Goal: Transaction & Acquisition: Book appointment/travel/reservation

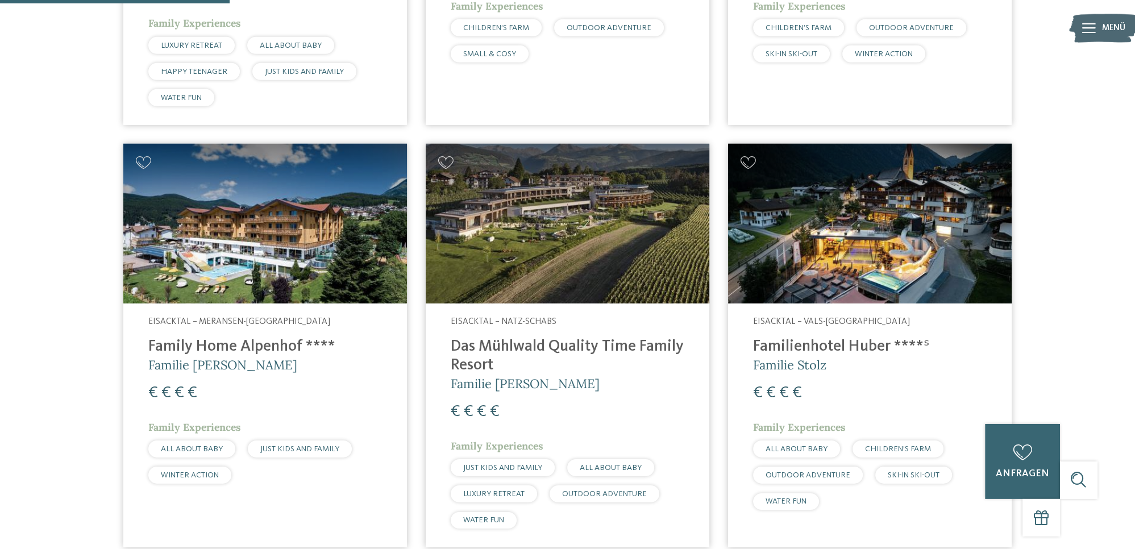
scroll to position [800, 0]
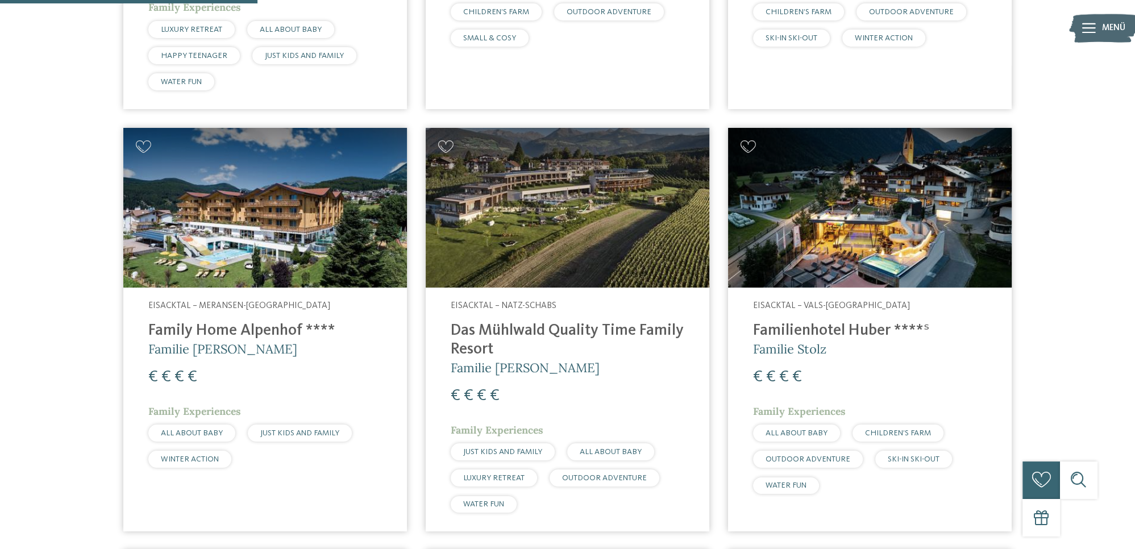
click at [226, 331] on h4 "Family Home Alpenhof ****" at bounding box center [265, 331] width 234 height 19
click at [521, 330] on h4 "Das Mühlwald Quality Time Family Resort" at bounding box center [568, 341] width 234 height 38
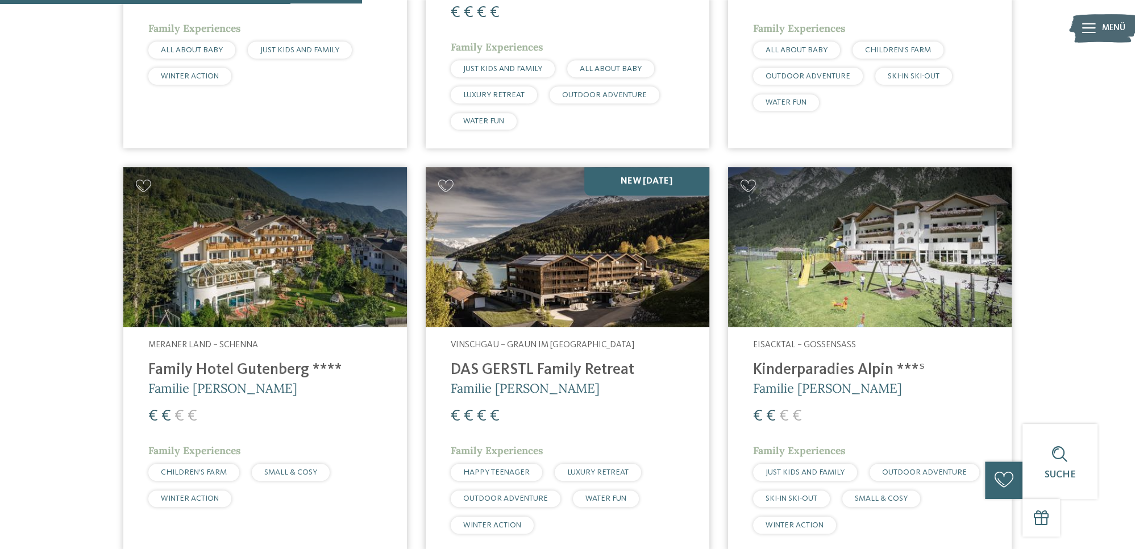
scroll to position [1201, 0]
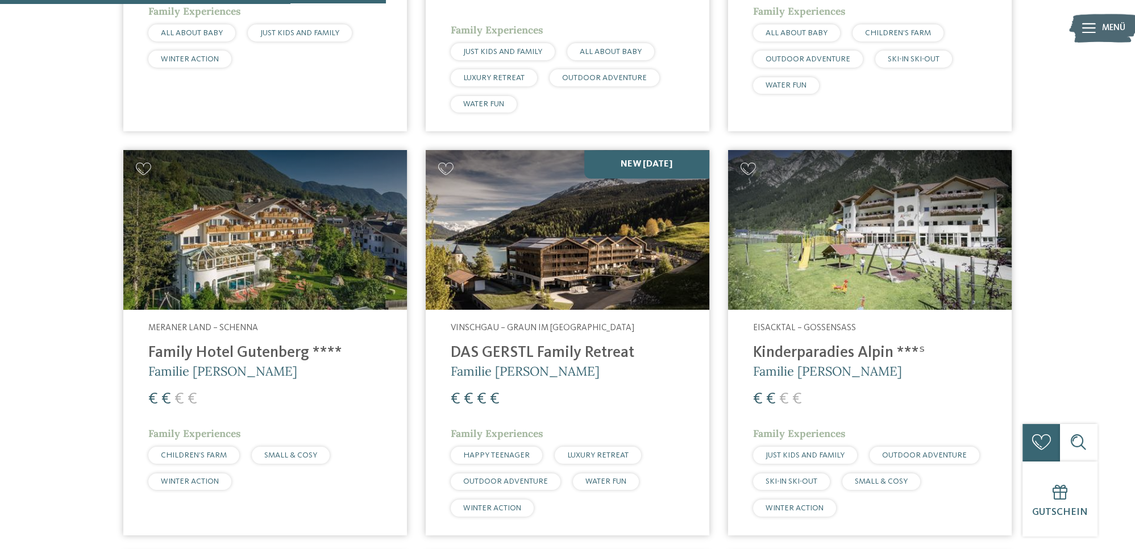
click at [492, 359] on h4 "DAS GERSTL Family Retreat" at bounding box center [568, 353] width 234 height 19
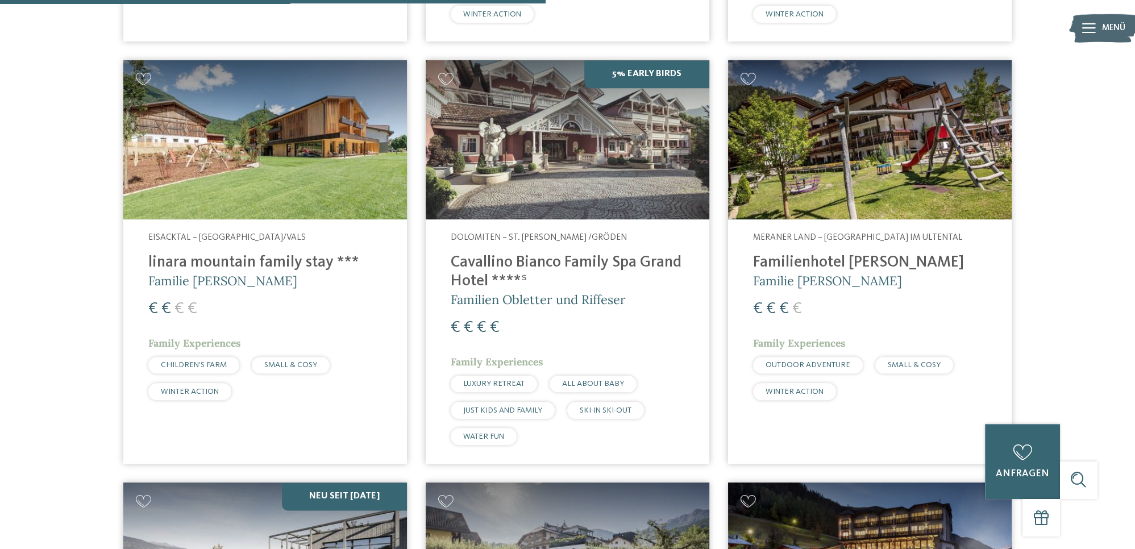
scroll to position [1701, 0]
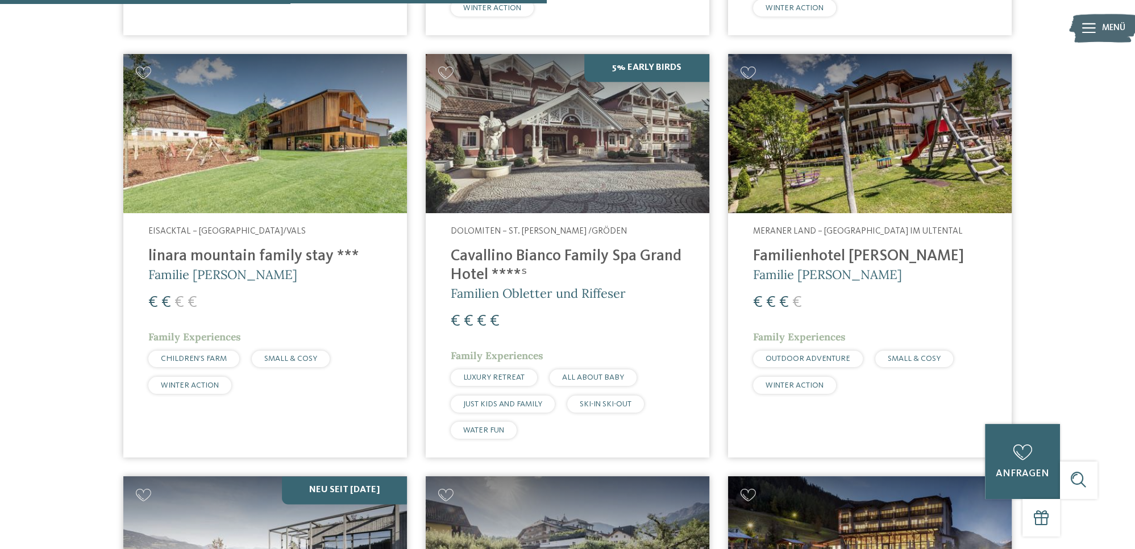
click at [235, 258] on h4 "linara mountain family stay ***" at bounding box center [265, 256] width 234 height 19
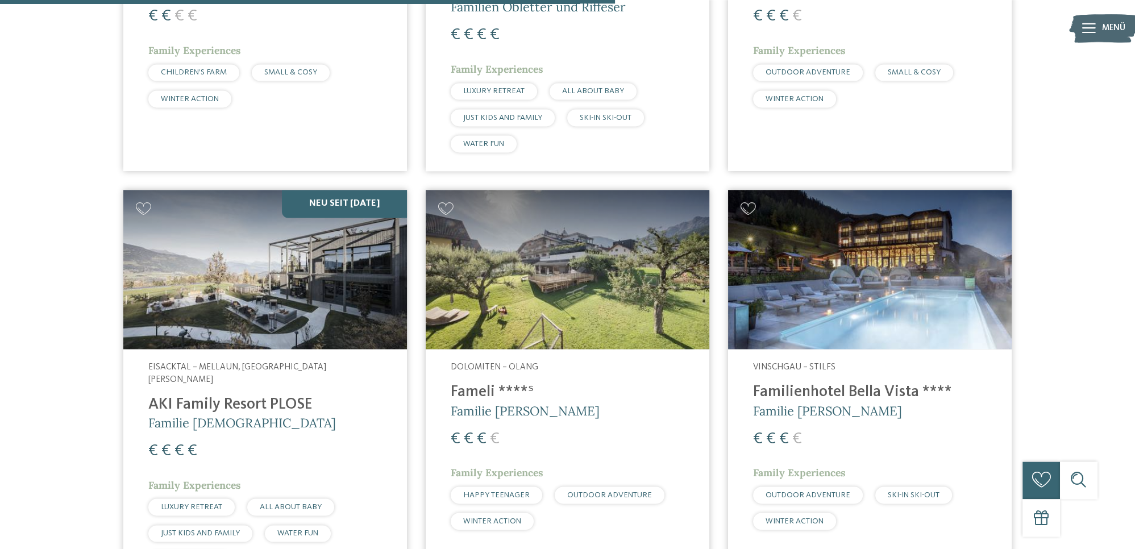
scroll to position [2001, 0]
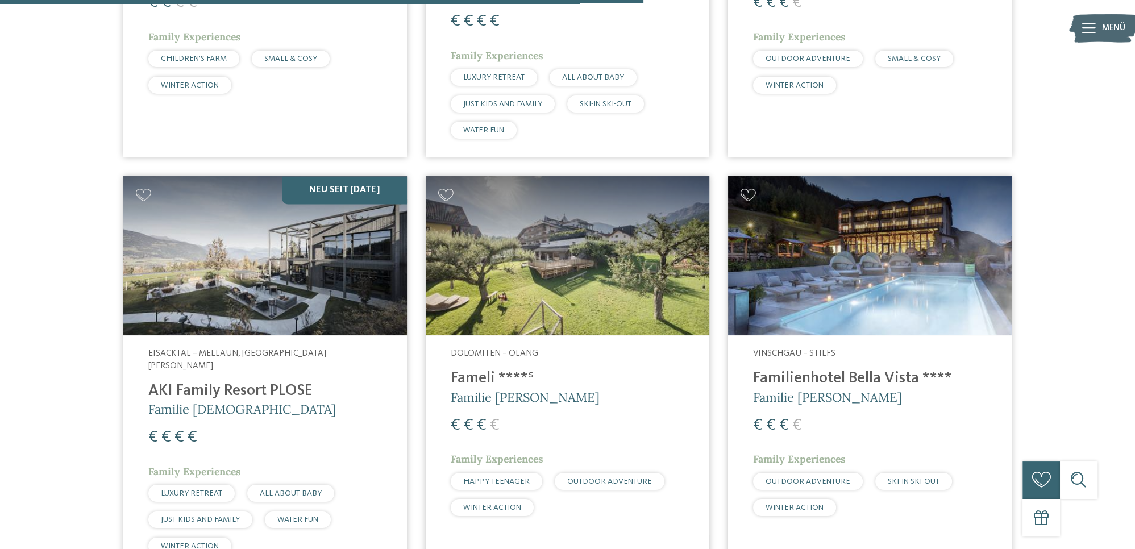
click at [272, 382] on h4 "AKI Family Resort PLOSE" at bounding box center [265, 391] width 234 height 19
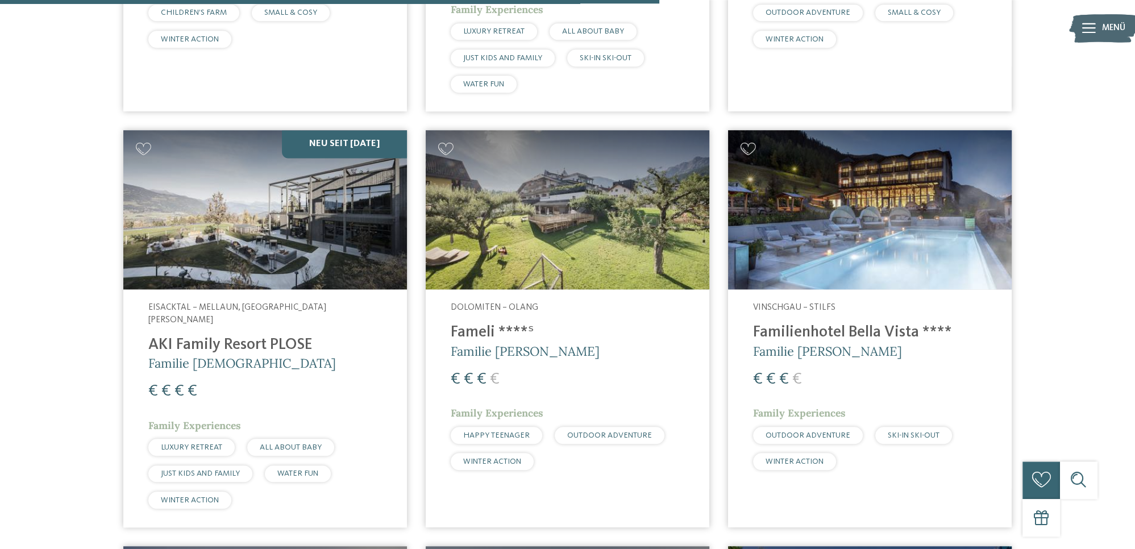
scroll to position [2101, 0]
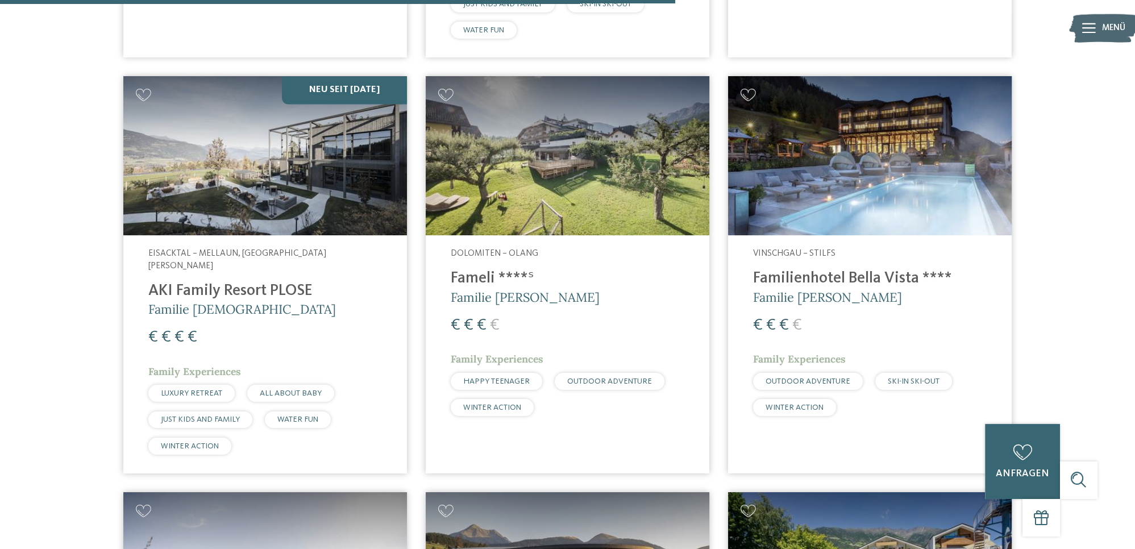
click at [482, 277] on h4 "Fameli ****ˢ" at bounding box center [568, 278] width 234 height 19
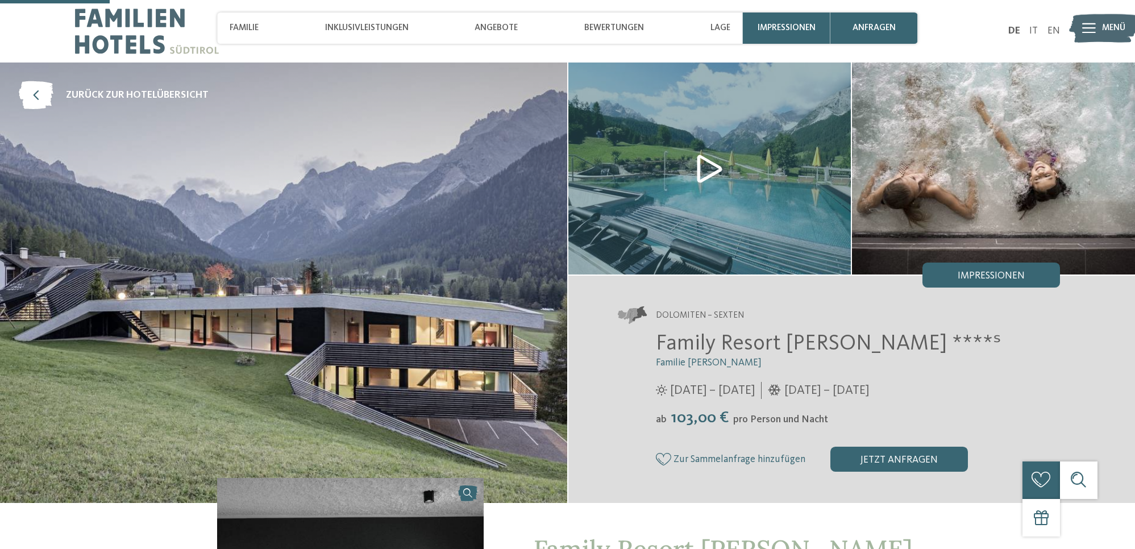
scroll to position [300, 0]
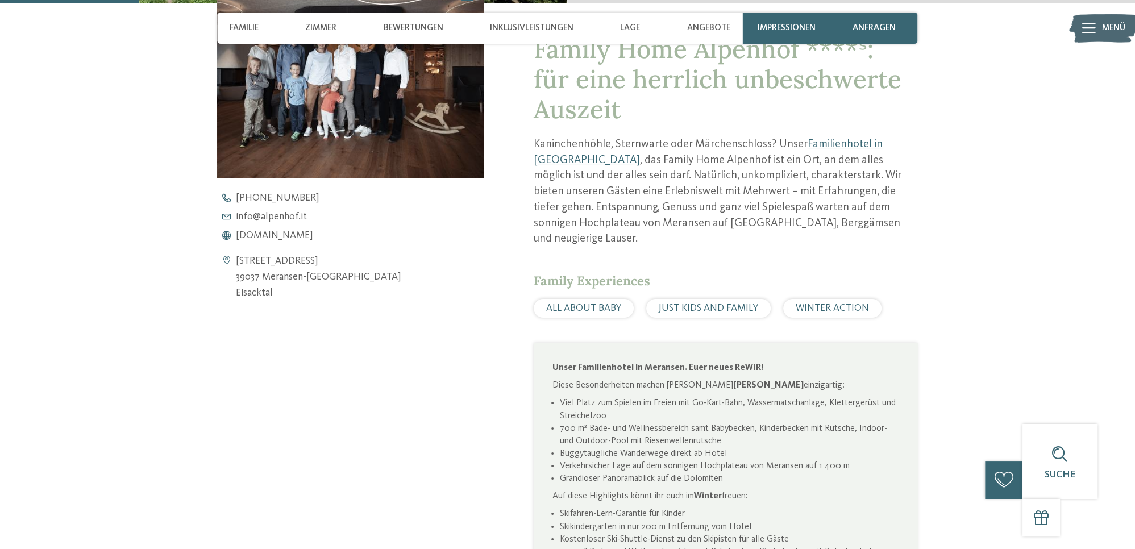
scroll to position [500, 0]
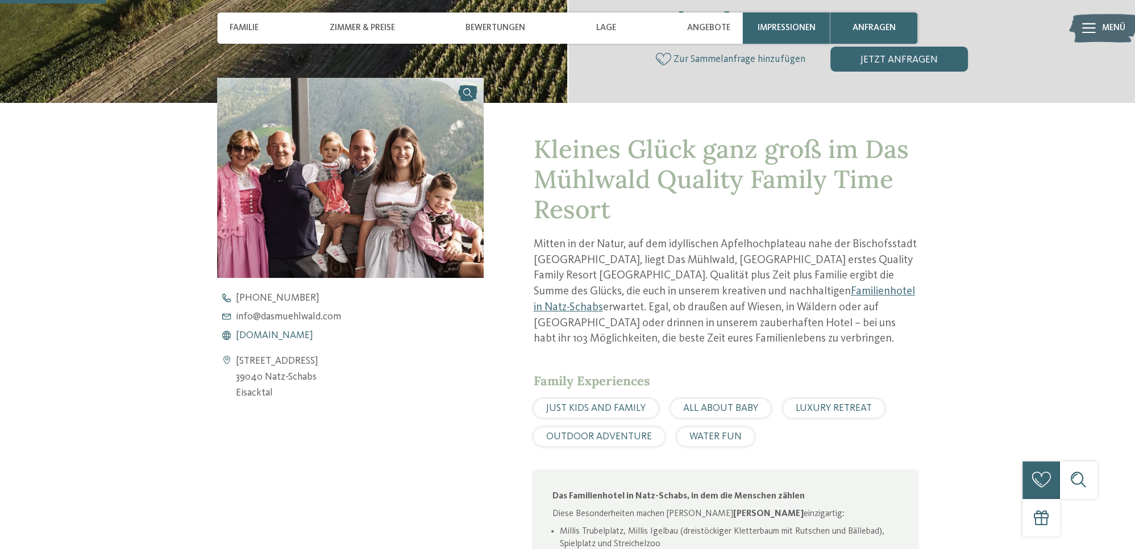
scroll to position [400, 0]
click at [295, 337] on span "www.dasmuehlwald.com" at bounding box center [274, 336] width 77 height 10
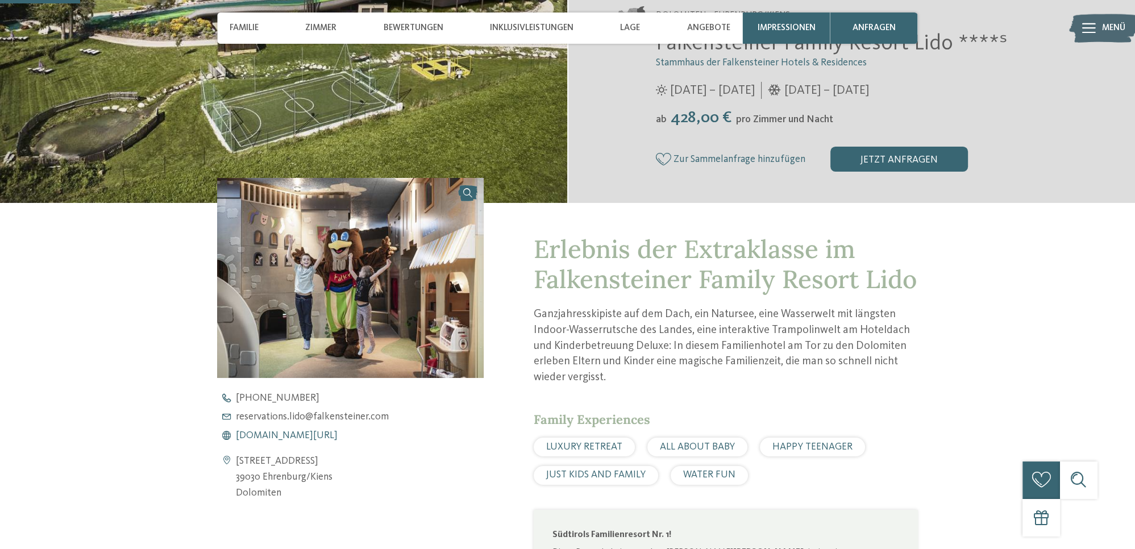
scroll to position [300, 0]
click at [273, 439] on span "www.falkensteiner.com/lido" at bounding box center [287, 436] width 102 height 10
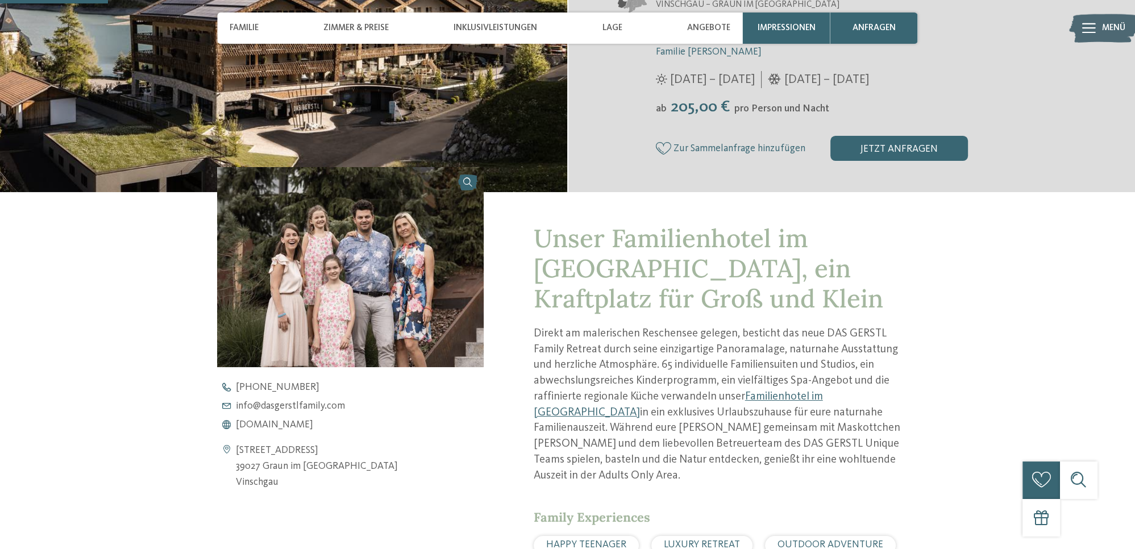
scroll to position [300, 0]
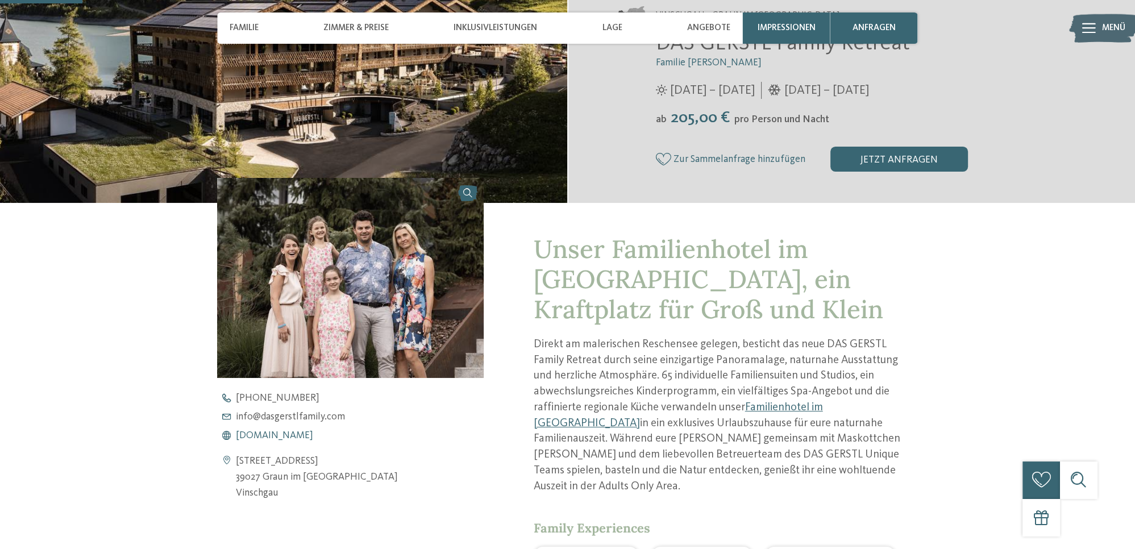
click at [313, 434] on span "www.dasgerstlfamily.com" at bounding box center [274, 436] width 77 height 10
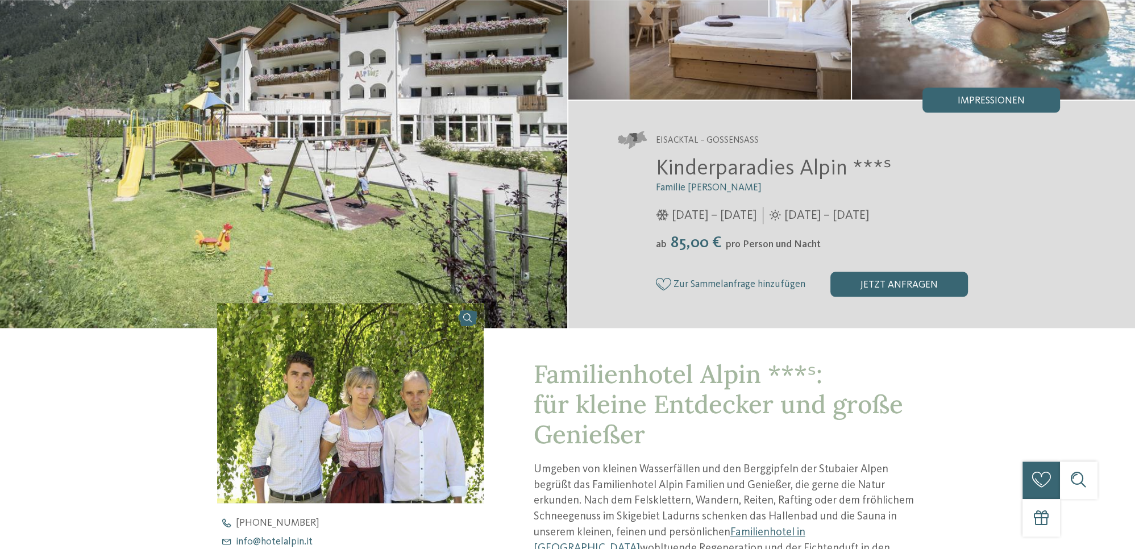
scroll to position [300, 0]
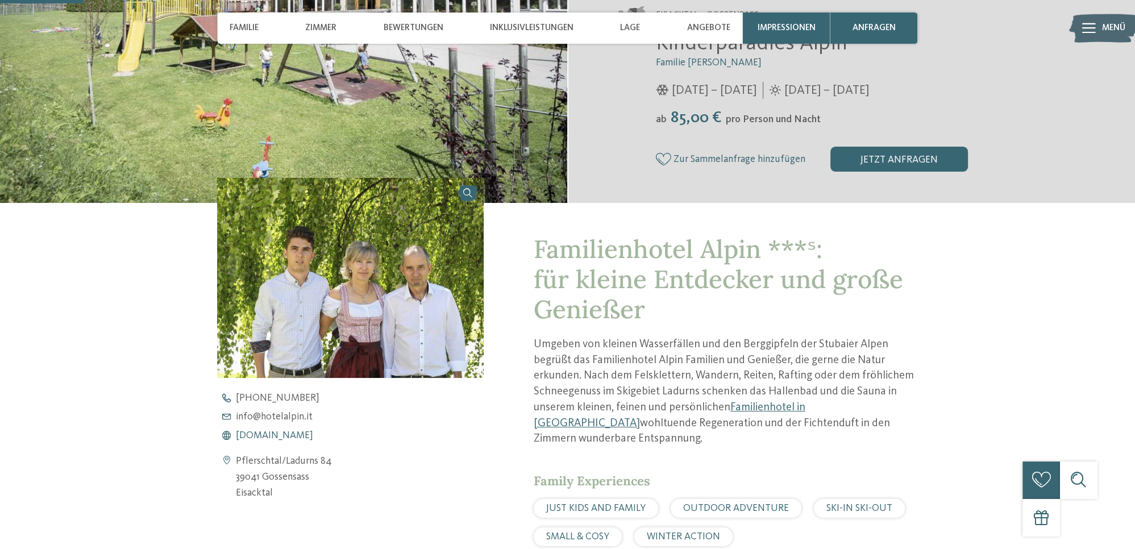
click at [287, 437] on span "www.hotelalpin.it" at bounding box center [274, 436] width 77 height 10
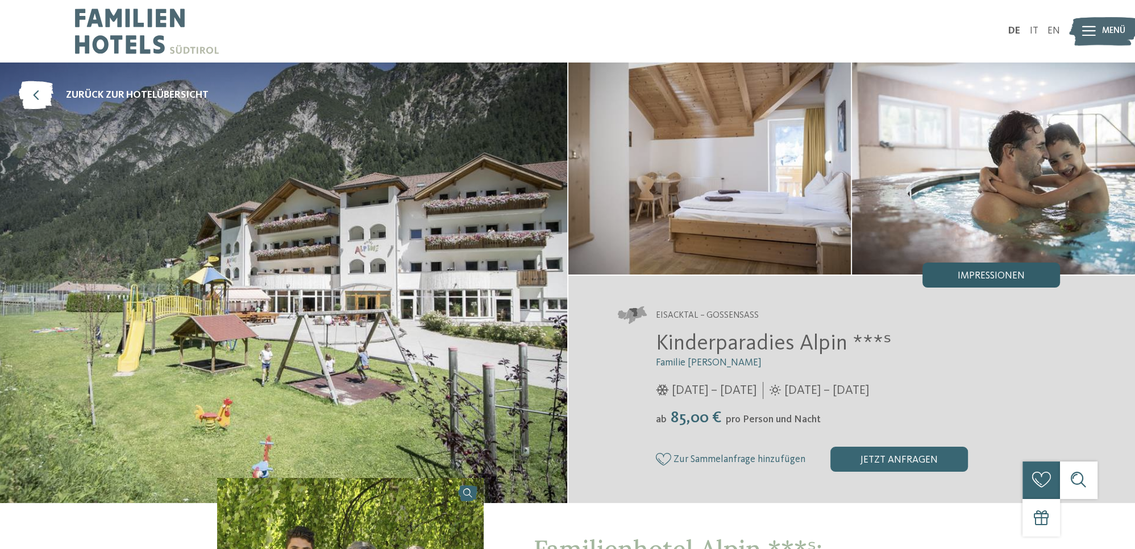
click at [971, 276] on span "Impressionen" at bounding box center [991, 276] width 67 height 10
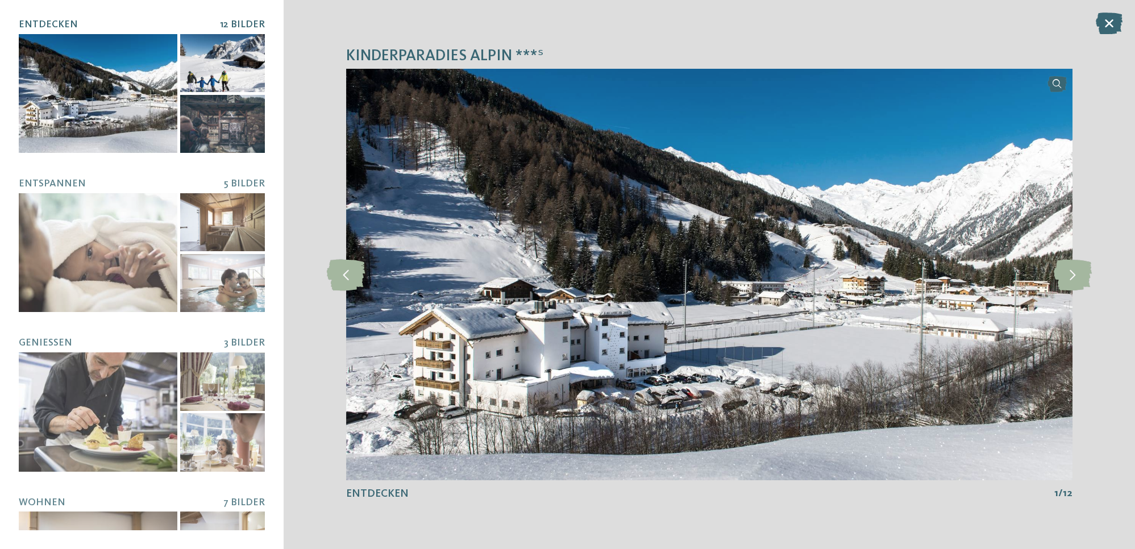
click at [120, 133] on div at bounding box center [98, 93] width 159 height 119
click at [1070, 276] on icon at bounding box center [1072, 274] width 38 height 31
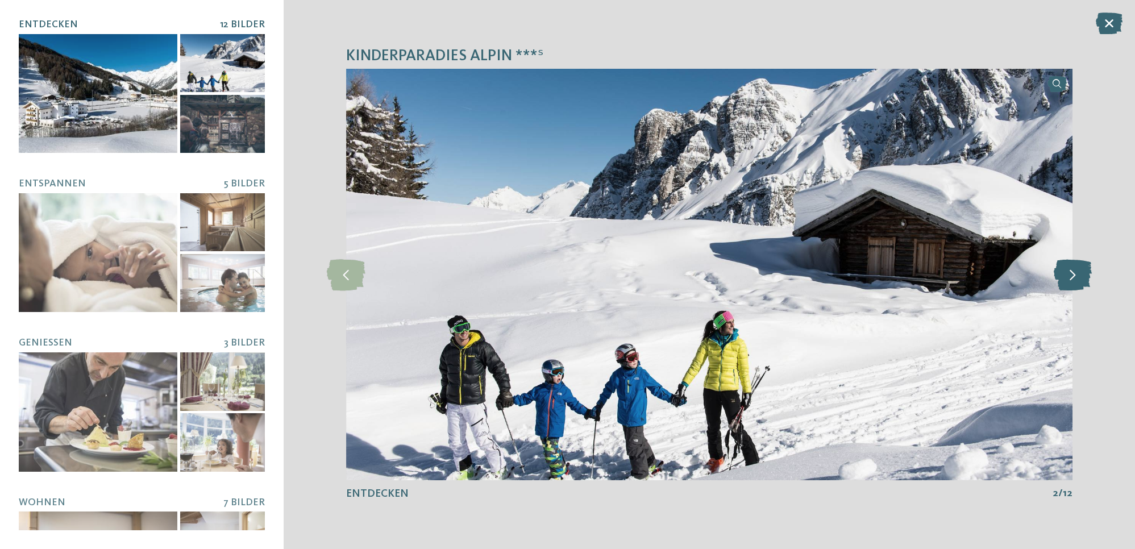
click at [1070, 276] on icon at bounding box center [1072, 274] width 38 height 31
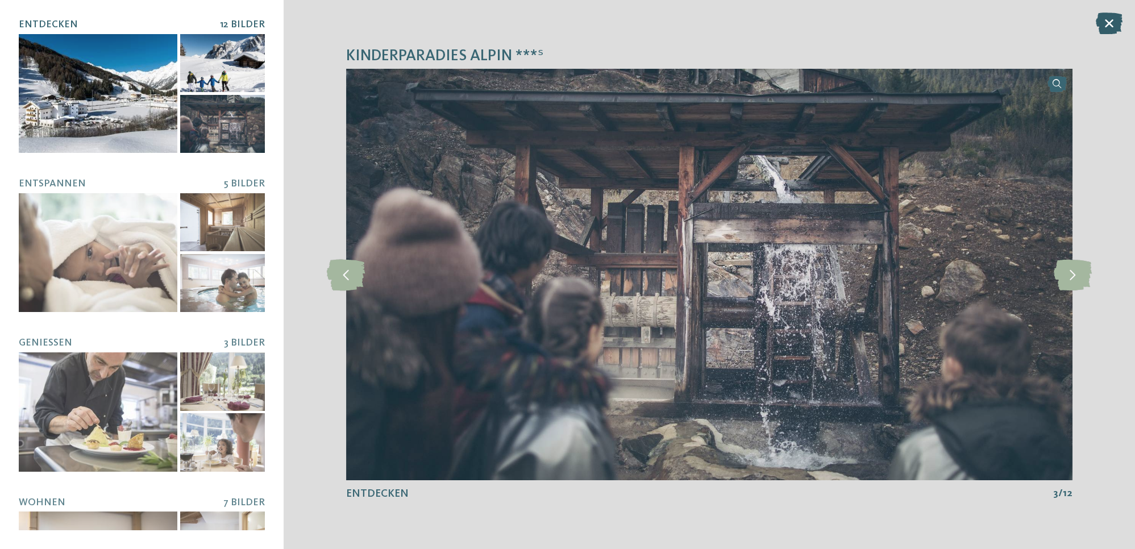
click at [1108, 24] on icon at bounding box center [1109, 24] width 27 height 22
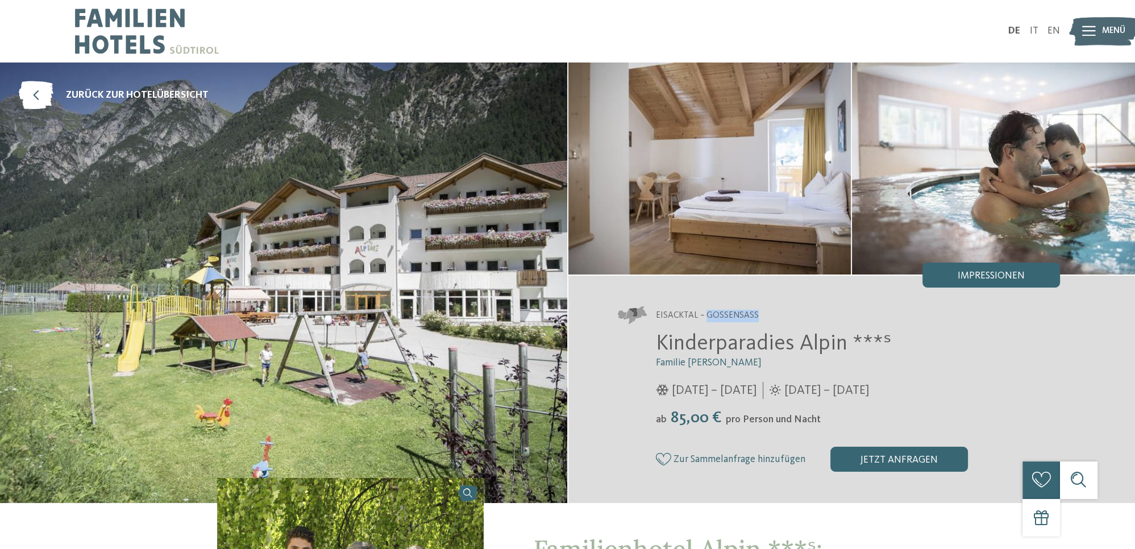
drag, startPoint x: 708, startPoint y: 315, endPoint x: 754, endPoint y: 317, distance: 46.1
click at [754, 317] on span "Eisacktal – Gossensass" at bounding box center [707, 316] width 103 height 13
copy span "Gossensass"
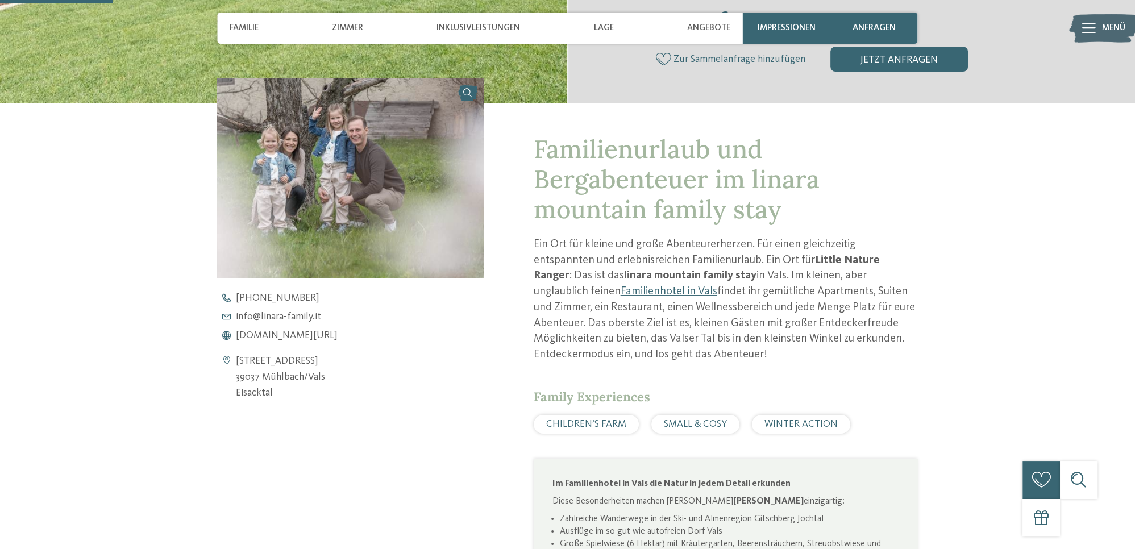
scroll to position [400, 0]
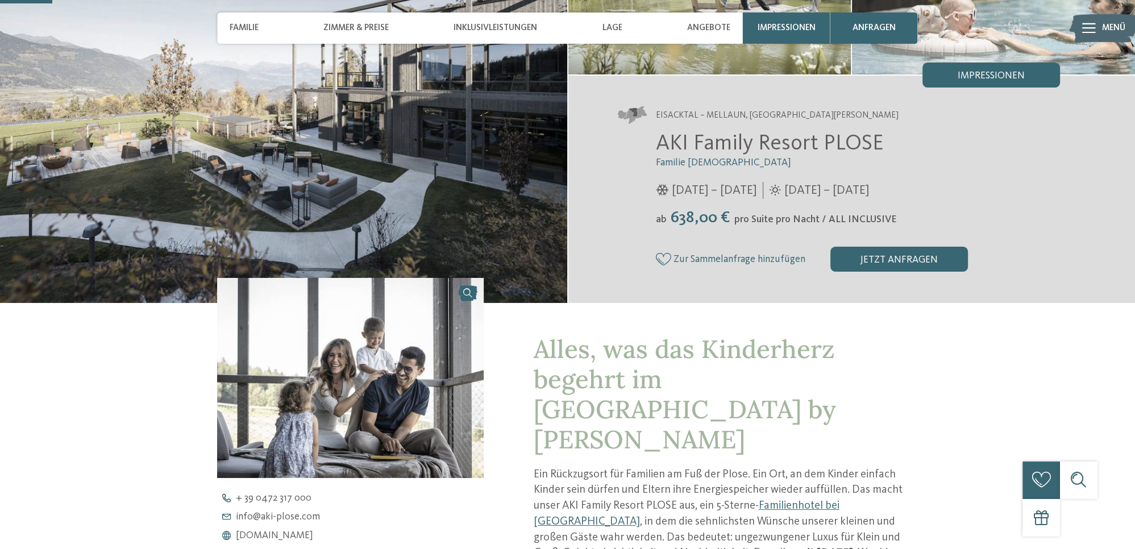
scroll to position [200, 0]
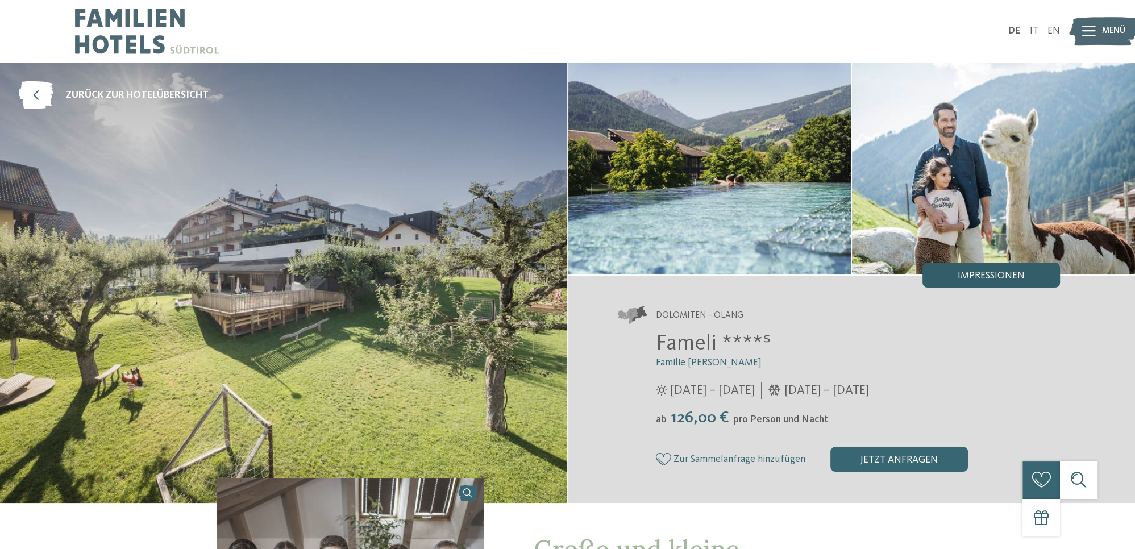
click at [977, 280] on span "Impressionen" at bounding box center [991, 276] width 67 height 10
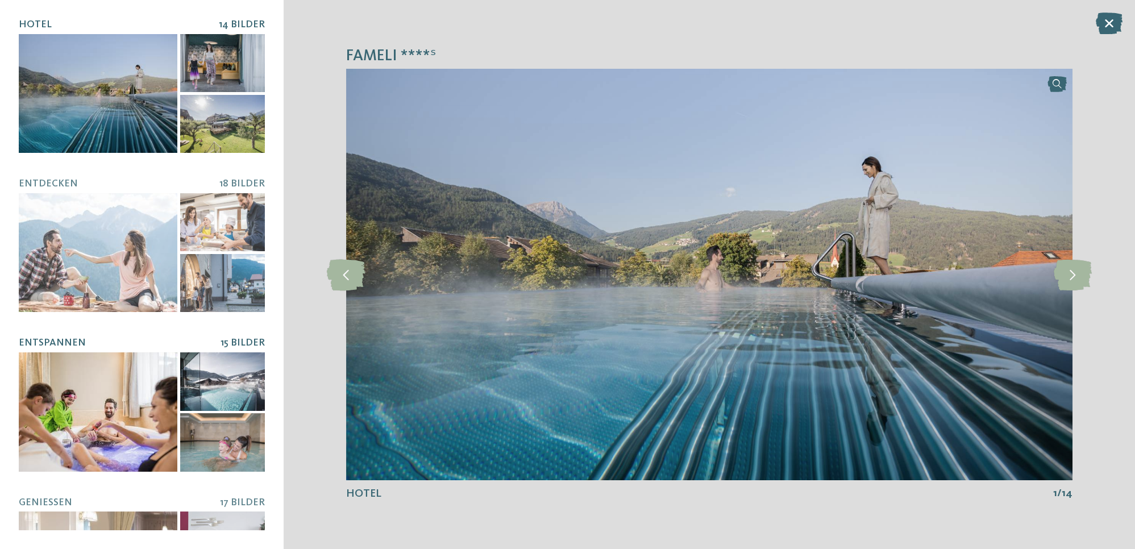
click at [81, 374] on div at bounding box center [98, 411] width 159 height 119
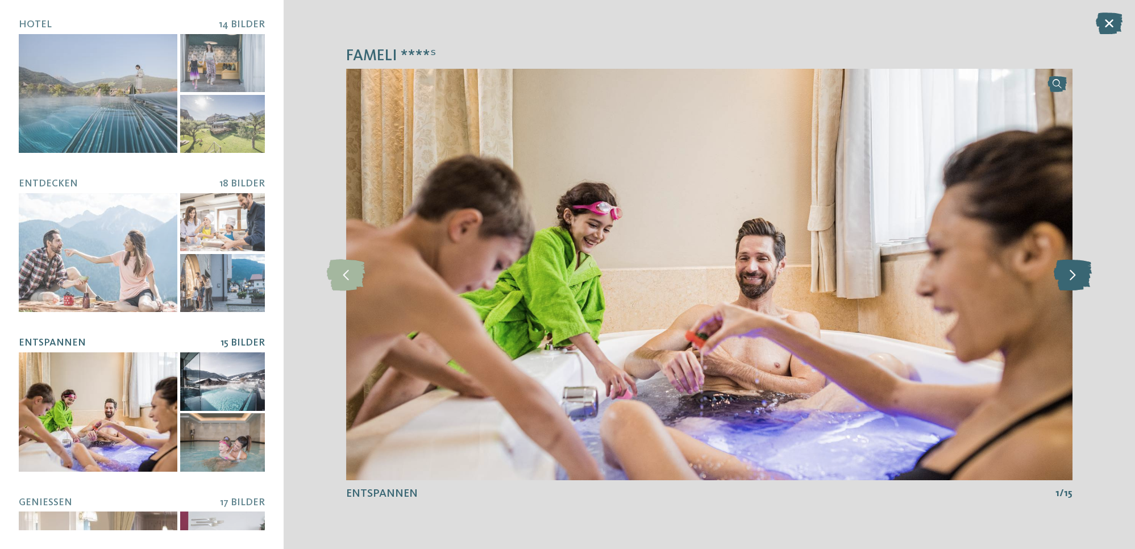
click at [1073, 277] on icon at bounding box center [1072, 274] width 38 height 31
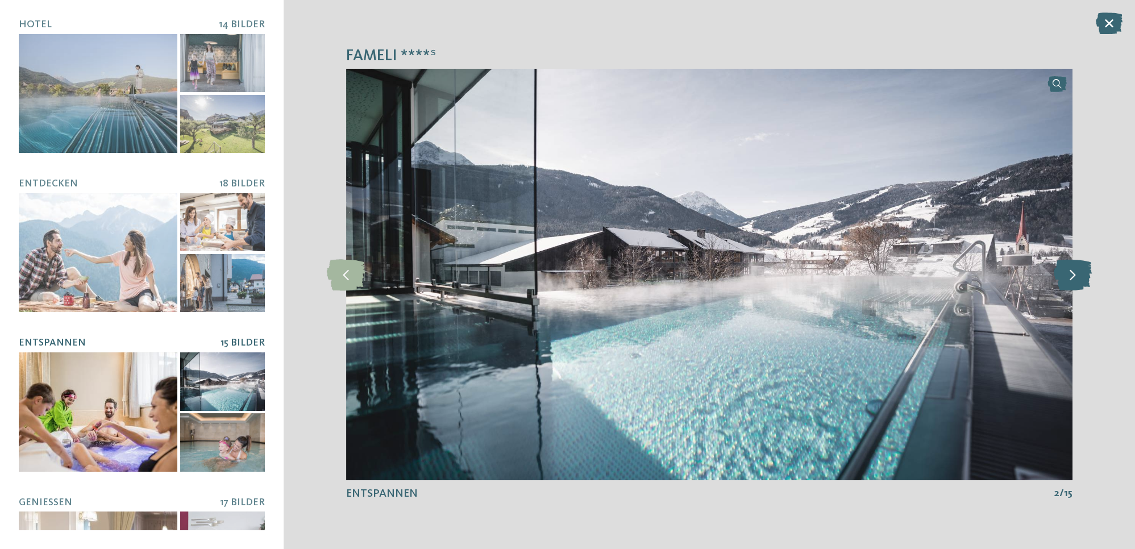
click at [1073, 277] on icon at bounding box center [1072, 274] width 38 height 31
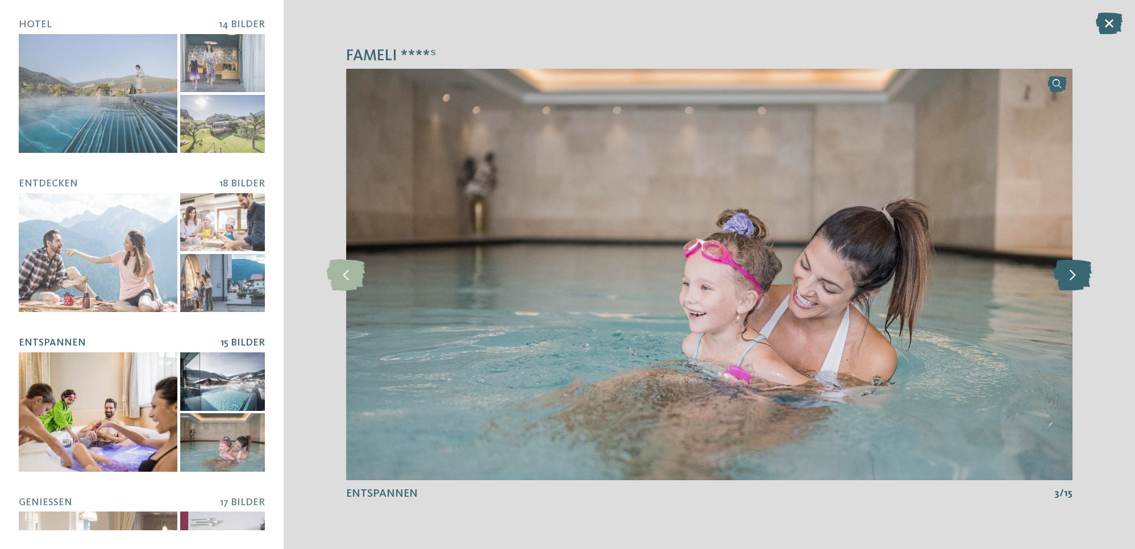
click at [1074, 277] on icon at bounding box center [1072, 274] width 38 height 31
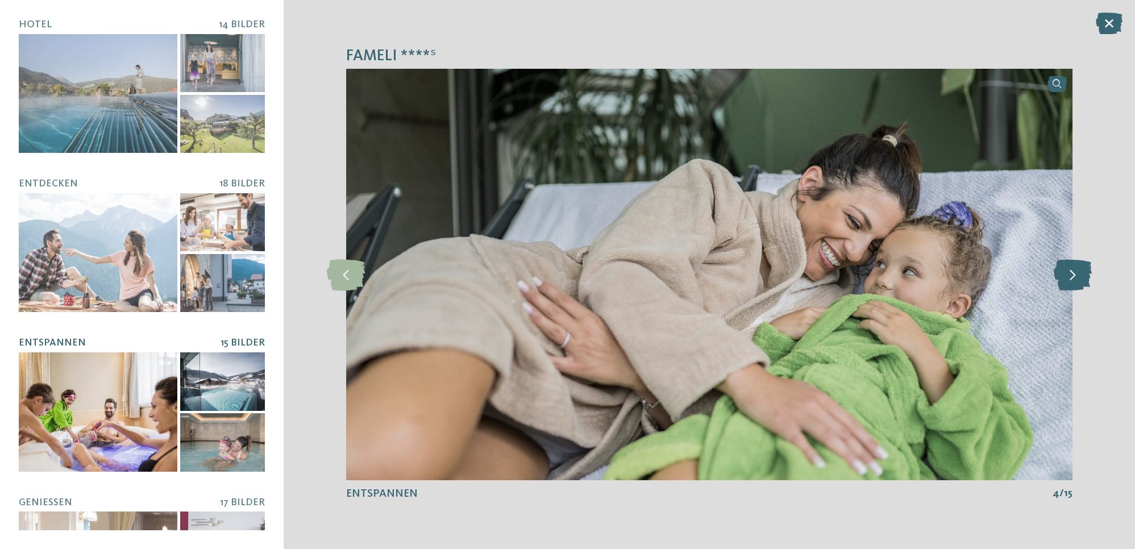
click at [1074, 277] on icon at bounding box center [1072, 274] width 38 height 31
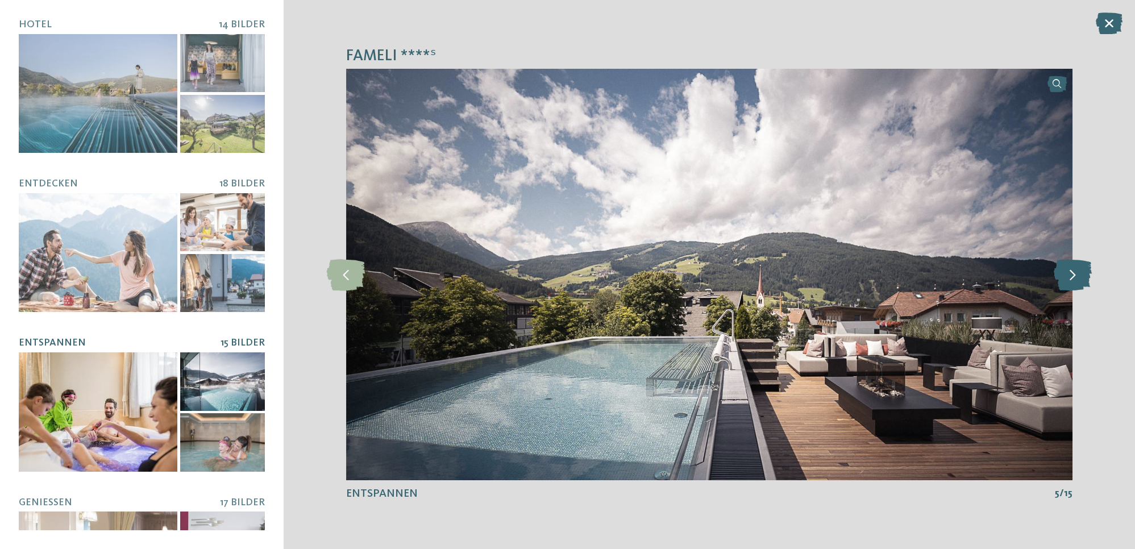
click at [1074, 277] on icon at bounding box center [1072, 274] width 38 height 31
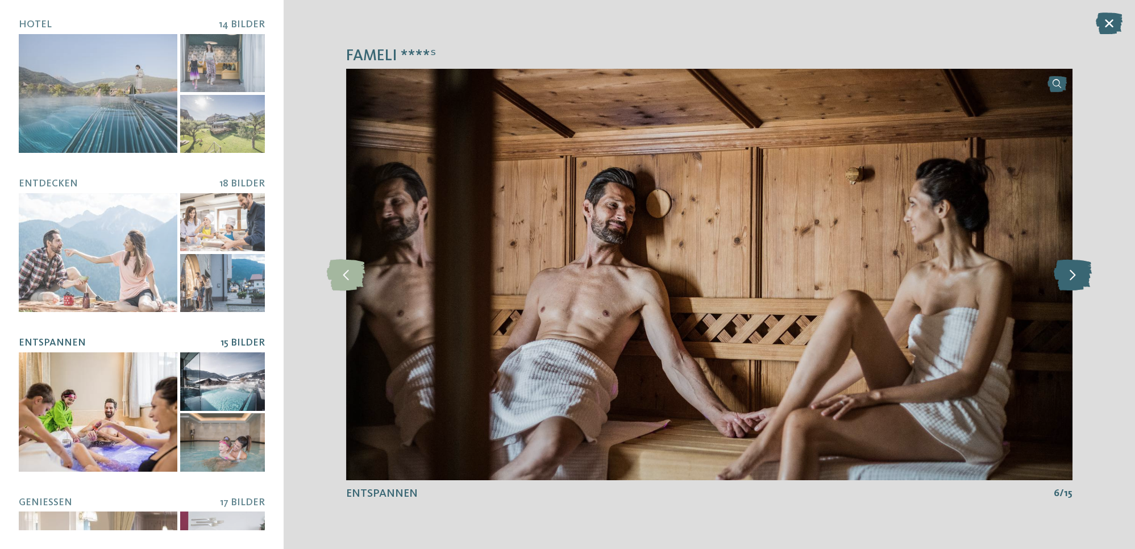
click at [1074, 277] on icon at bounding box center [1072, 274] width 38 height 31
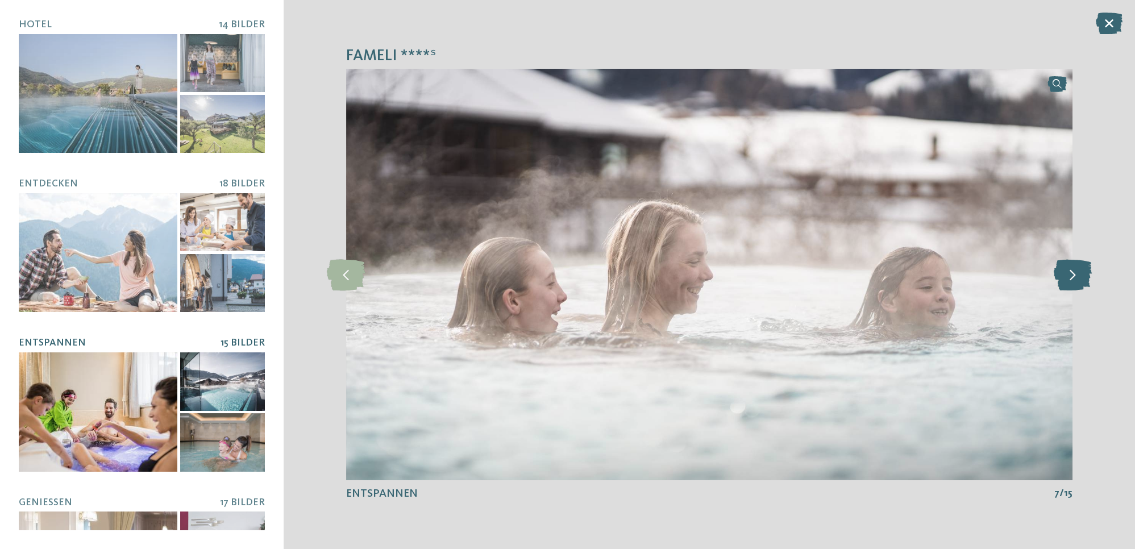
click at [1074, 277] on icon at bounding box center [1072, 274] width 38 height 31
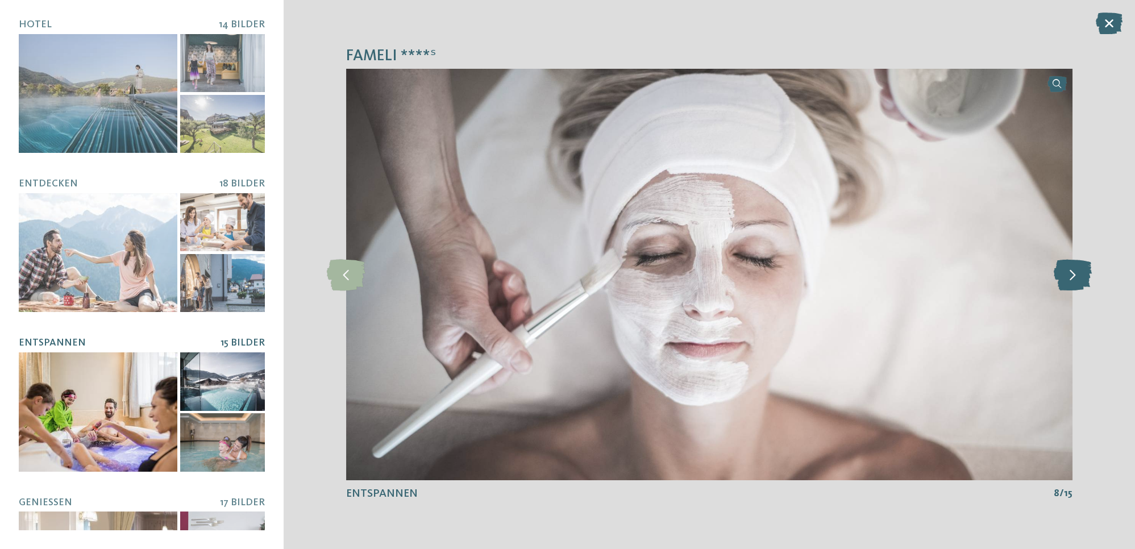
click at [1074, 277] on icon at bounding box center [1072, 274] width 38 height 31
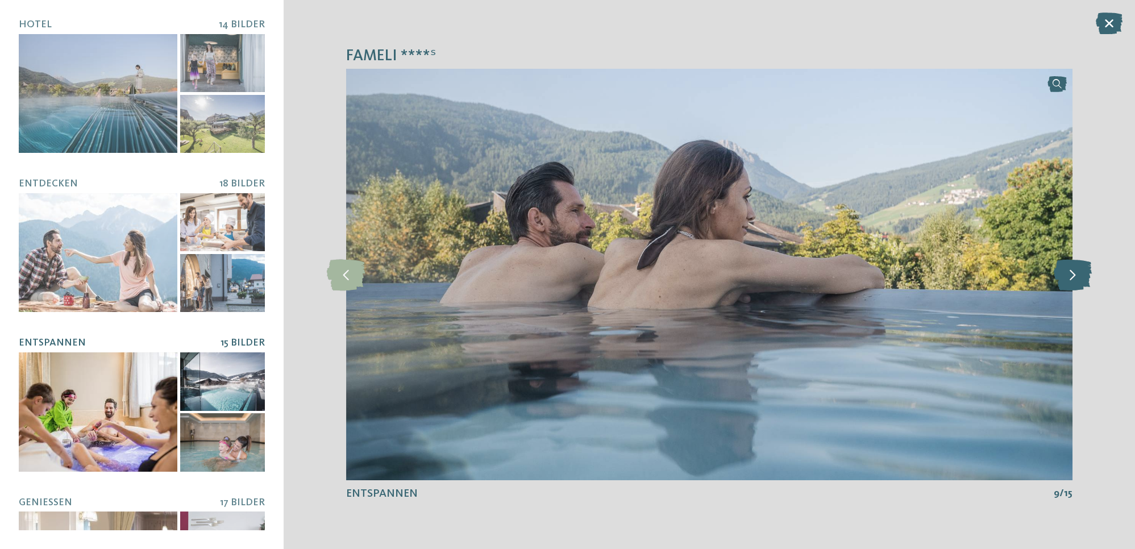
click at [1074, 277] on icon at bounding box center [1072, 274] width 38 height 31
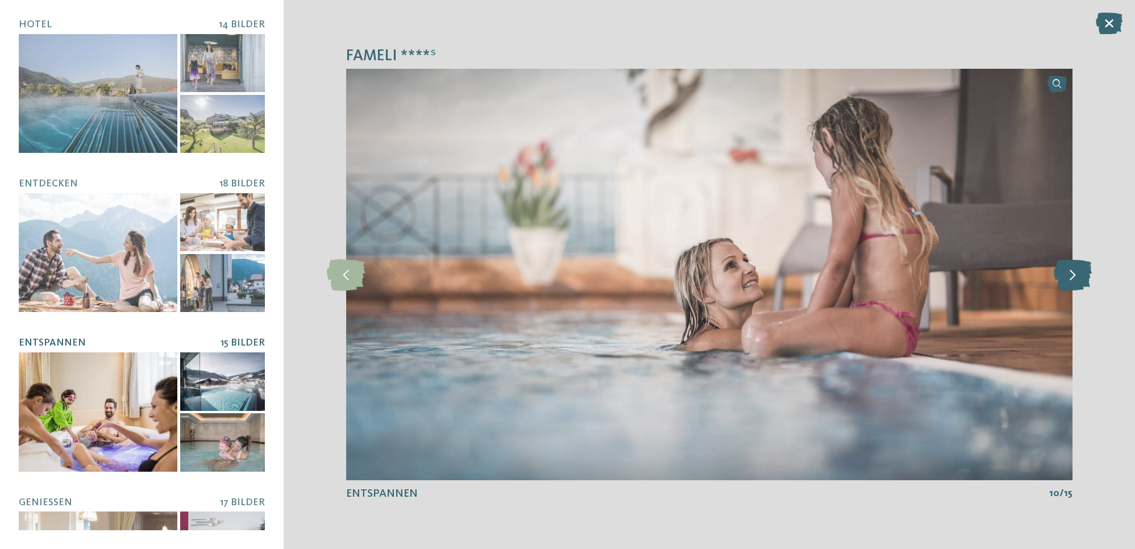
click at [1074, 277] on icon at bounding box center [1072, 274] width 38 height 31
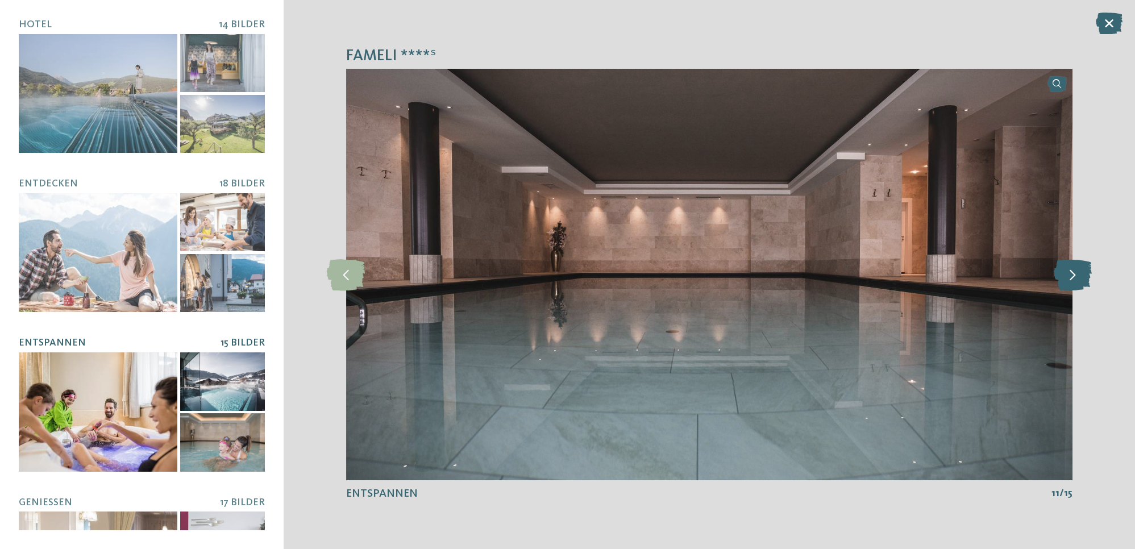
click at [1074, 277] on icon at bounding box center [1072, 274] width 38 height 31
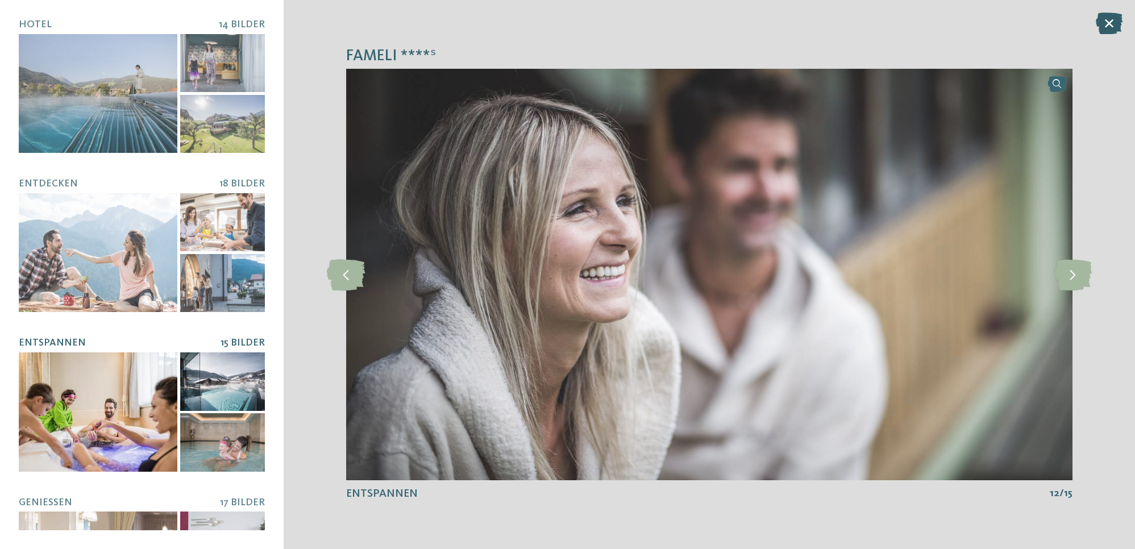
click at [1104, 26] on icon at bounding box center [1109, 24] width 27 height 22
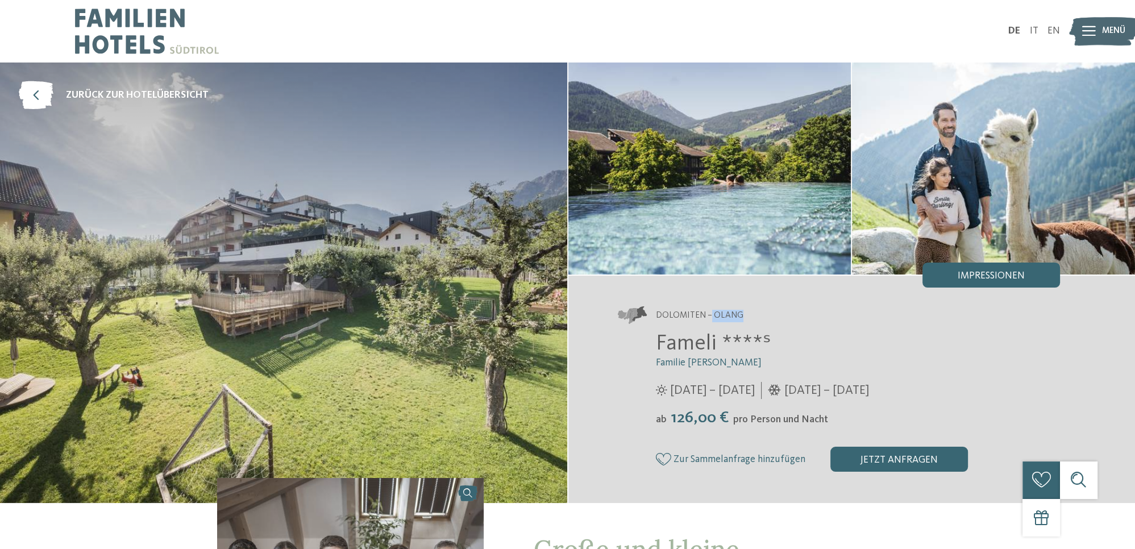
drag, startPoint x: 714, startPoint y: 315, endPoint x: 745, endPoint y: 318, distance: 30.8
click at [741, 318] on span "Dolomiten – Olang" at bounding box center [700, 316] width 88 height 13
click at [745, 317] on address "Dolomiten – Olang" at bounding box center [839, 316] width 442 height 18
drag, startPoint x: 737, startPoint y: 317, endPoint x: 713, endPoint y: 317, distance: 24.4
click at [713, 317] on address "Dolomiten – Olang" at bounding box center [839, 316] width 442 height 18
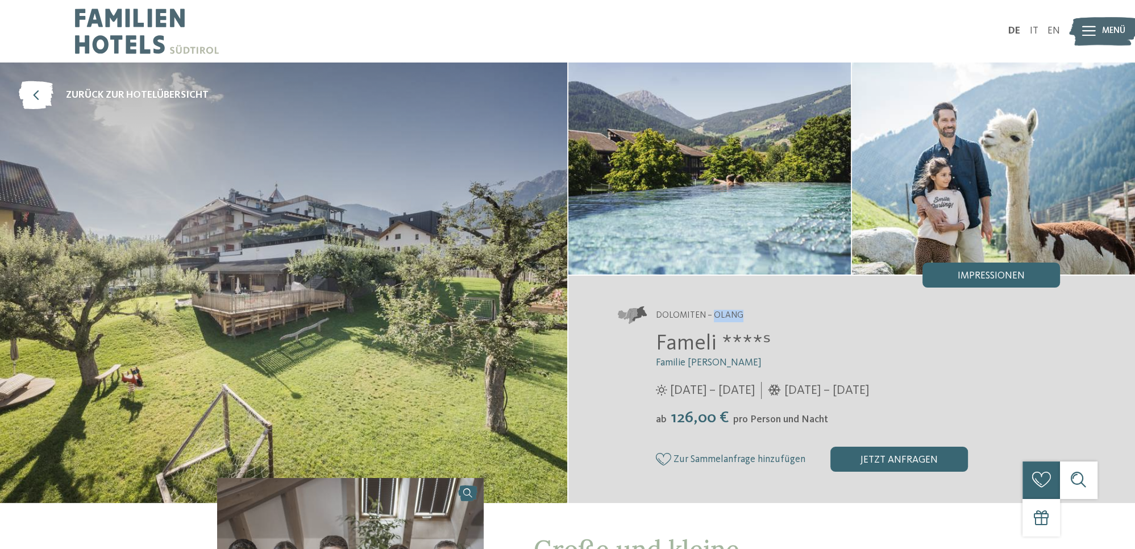
copy span "Olang"
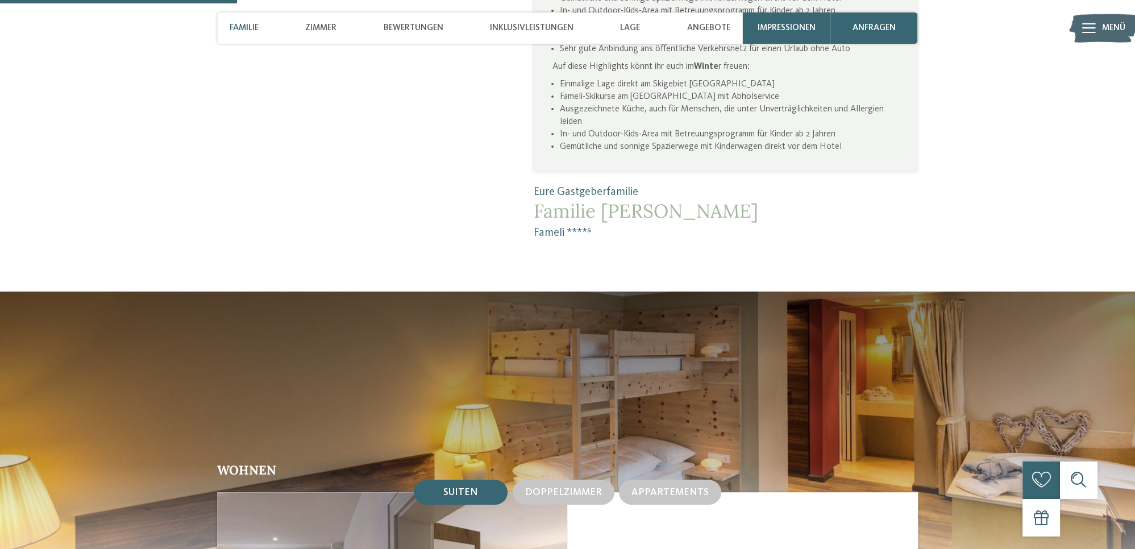
scroll to position [1201, 0]
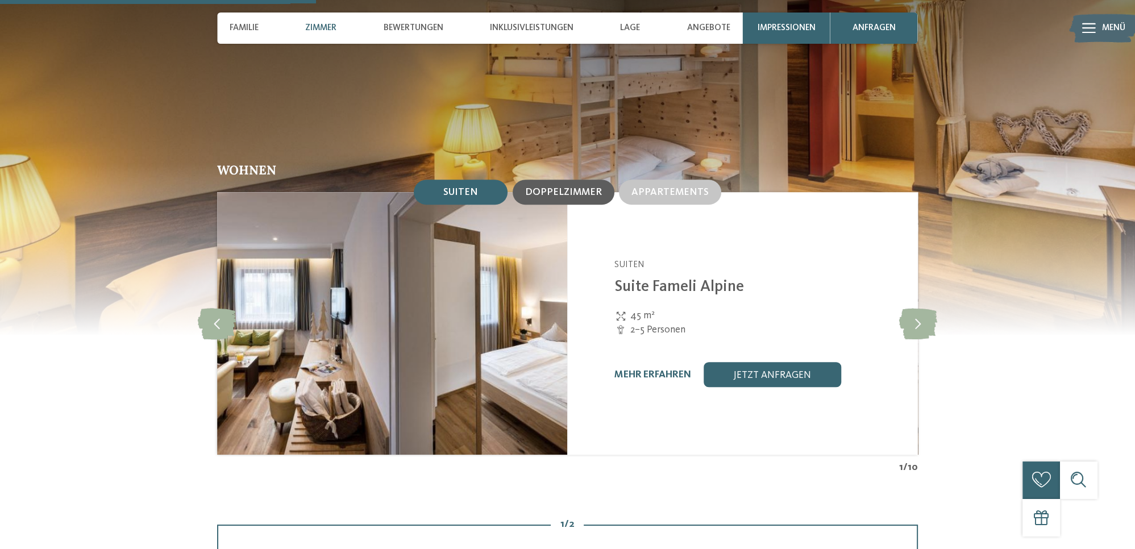
click at [553, 194] on span "Doppelzimmer" at bounding box center [563, 193] width 77 height 10
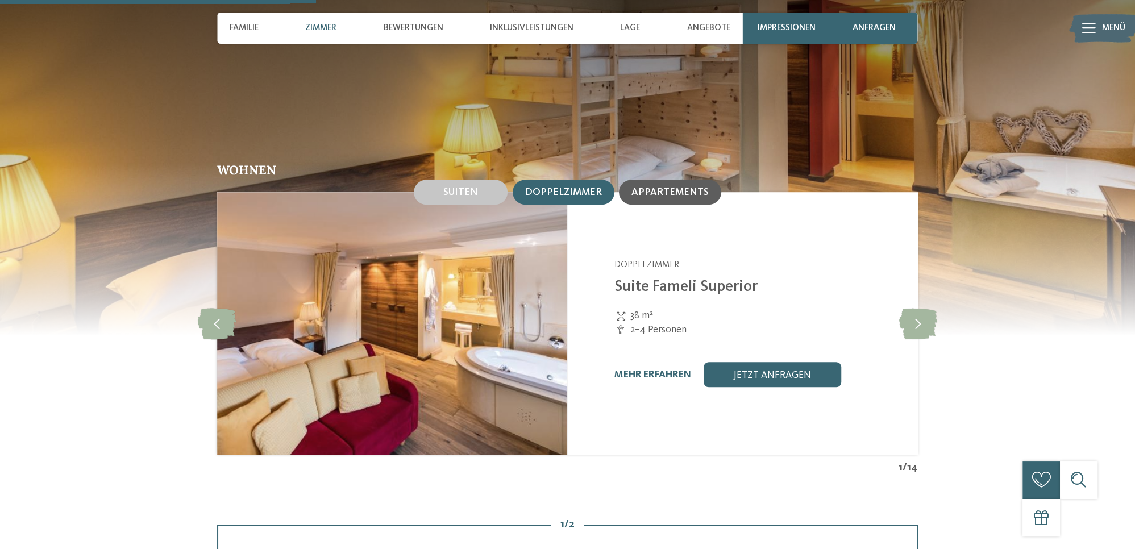
click at [640, 190] on span "Appartements" at bounding box center [670, 193] width 77 height 10
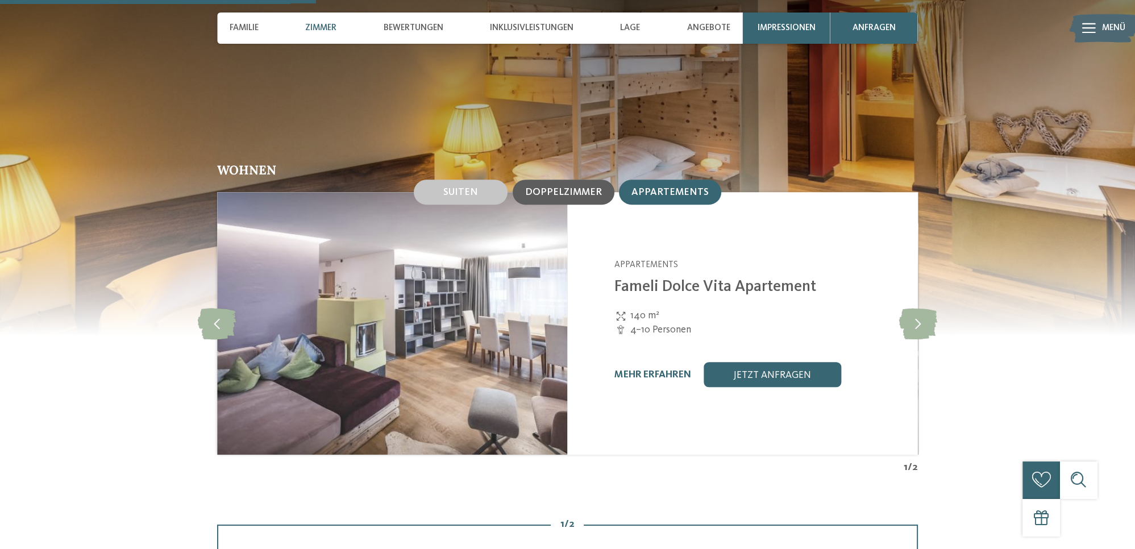
click at [574, 194] on span "Doppelzimmer" at bounding box center [563, 193] width 77 height 10
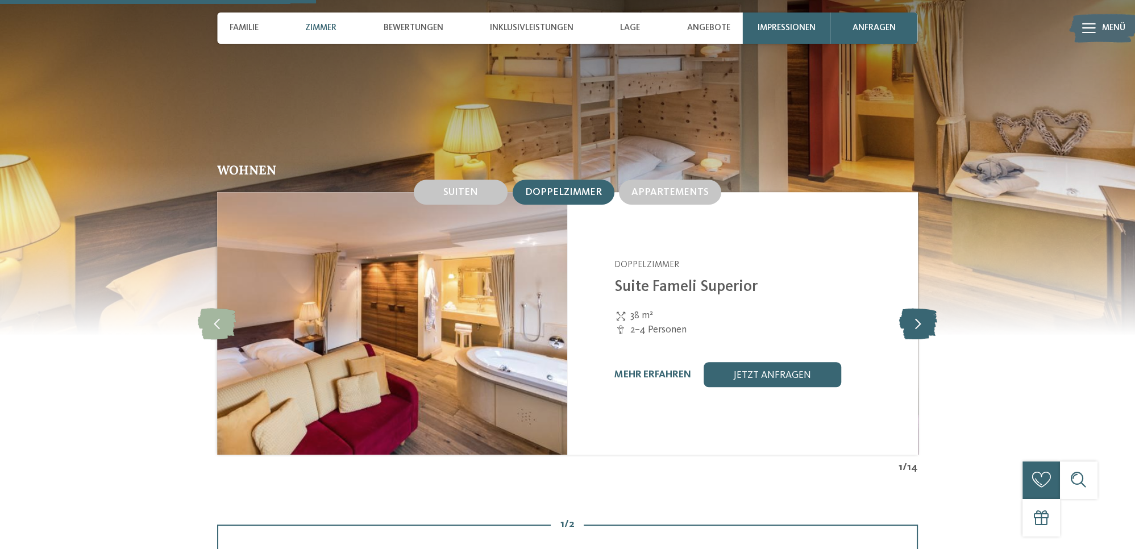
click at [916, 322] on icon at bounding box center [918, 323] width 38 height 31
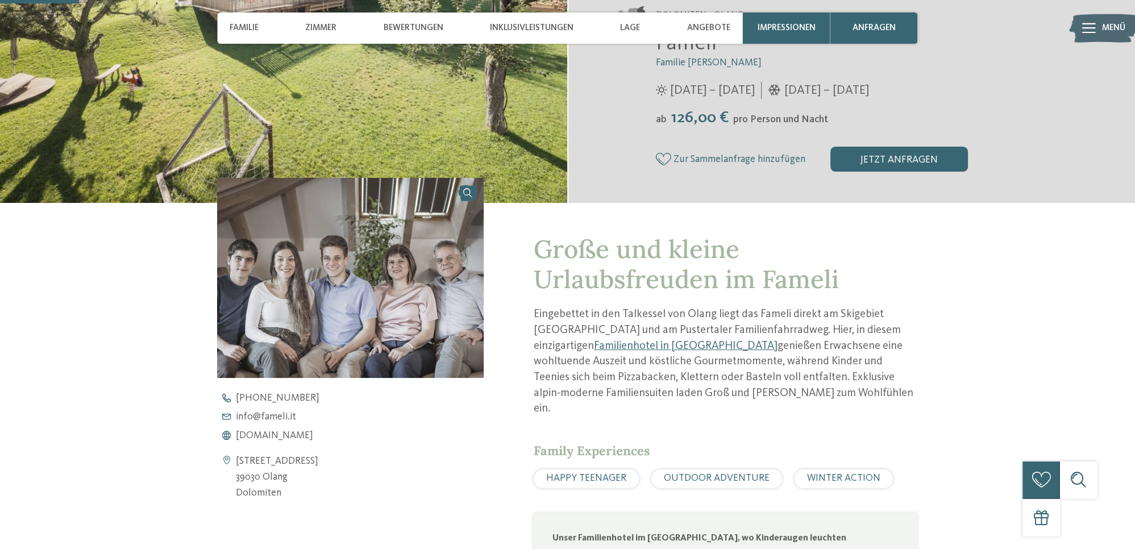
scroll to position [0, 0]
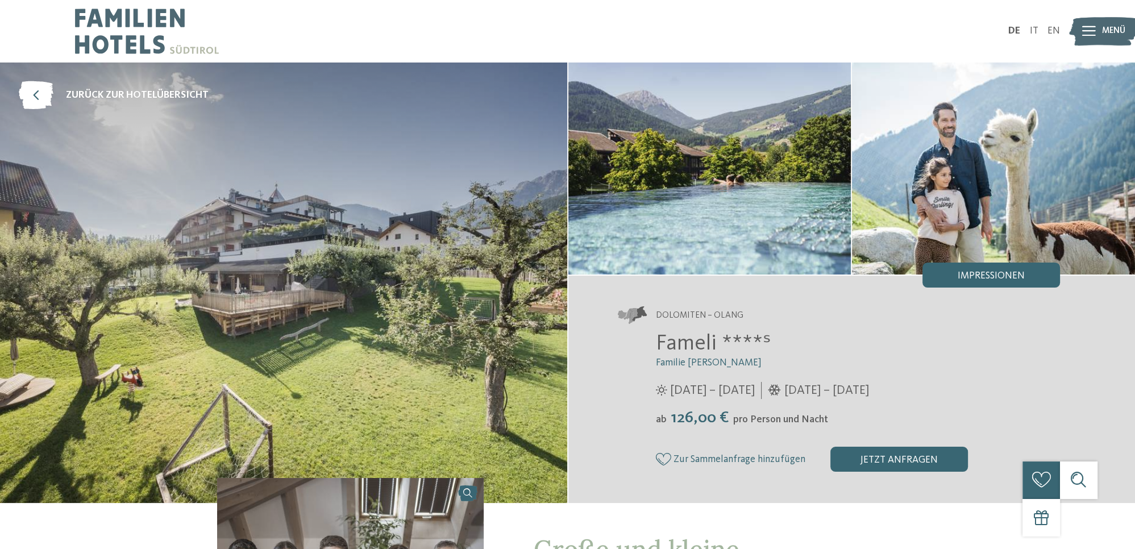
click at [961, 268] on div "Impressionen" at bounding box center [992, 275] width 138 height 25
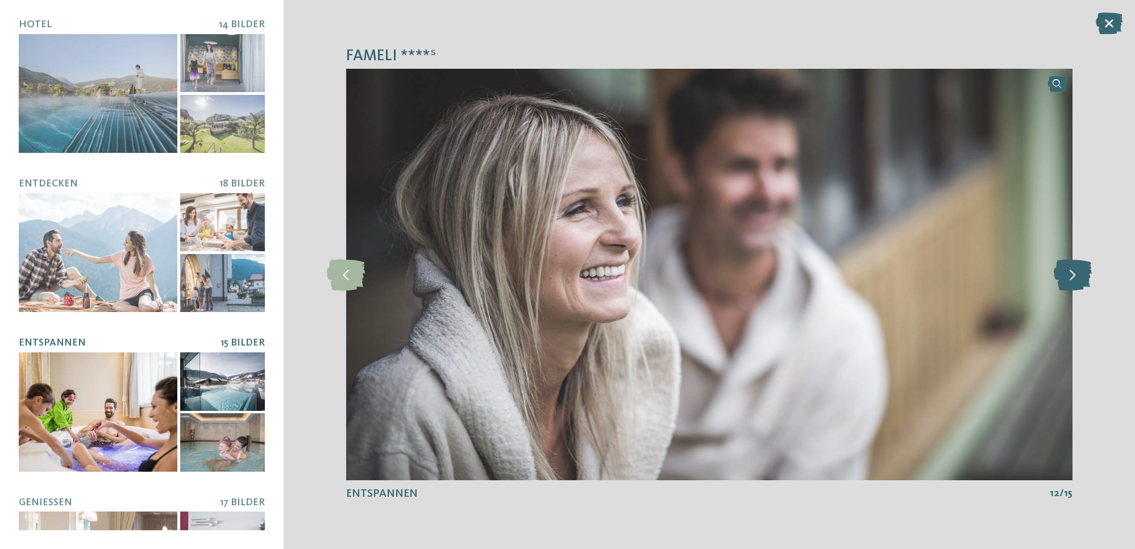
click at [1079, 271] on icon at bounding box center [1072, 274] width 38 height 31
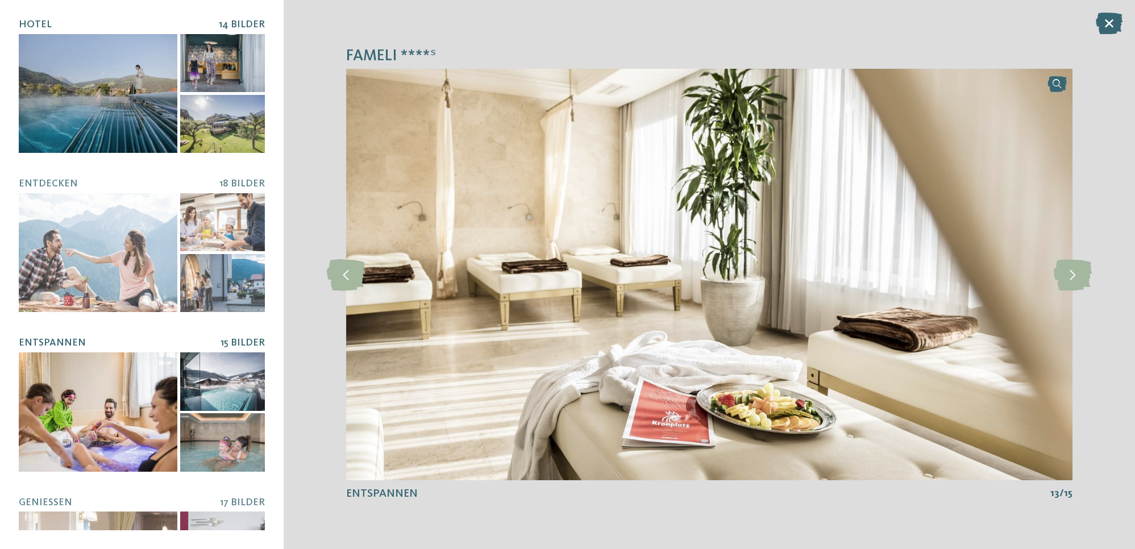
click at [106, 113] on div at bounding box center [98, 93] width 159 height 119
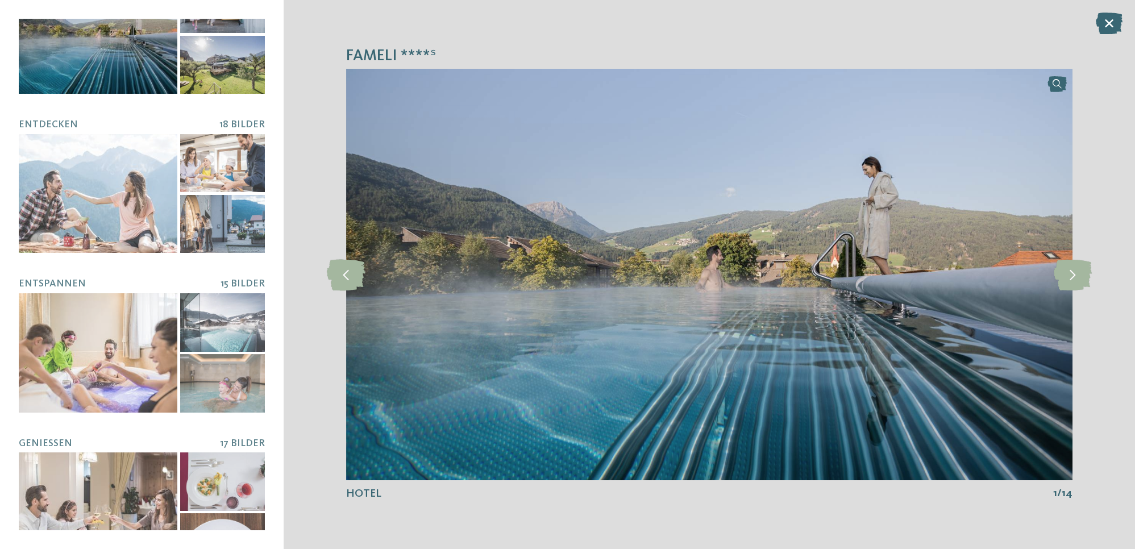
scroll to position [118, 0]
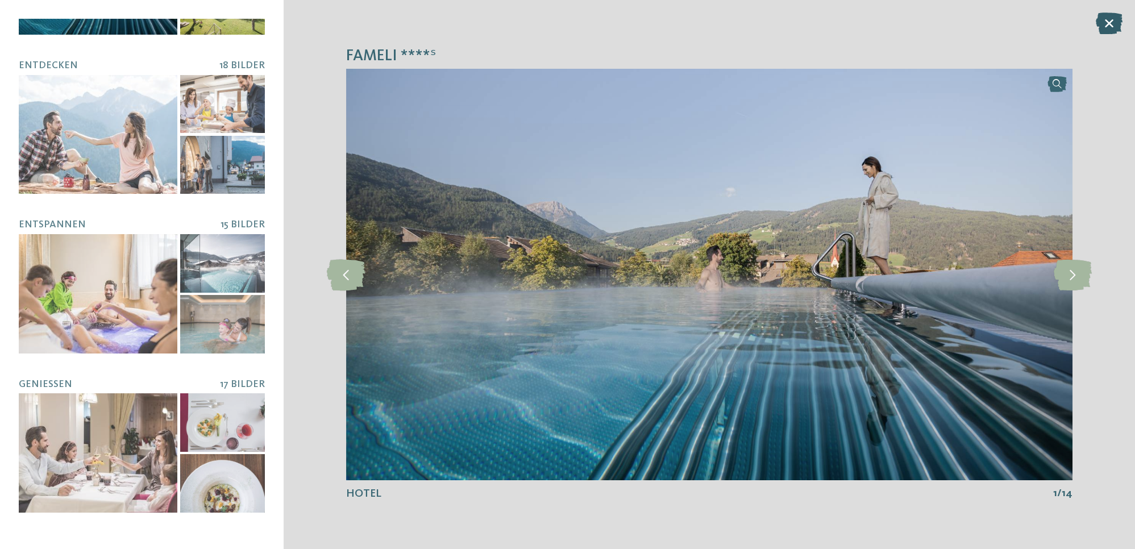
click at [1112, 23] on icon at bounding box center [1109, 24] width 27 height 22
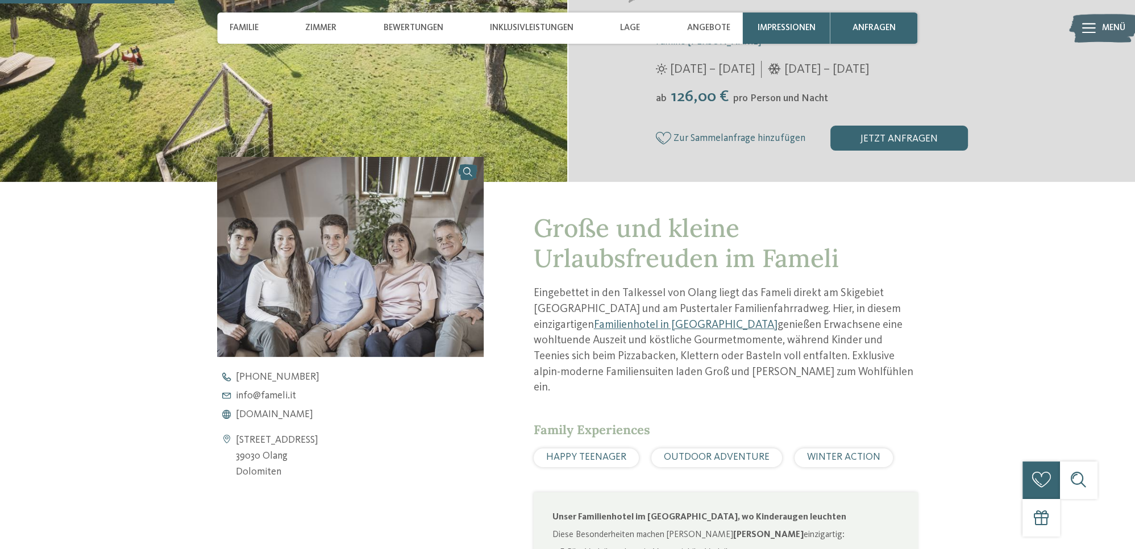
scroll to position [0, 0]
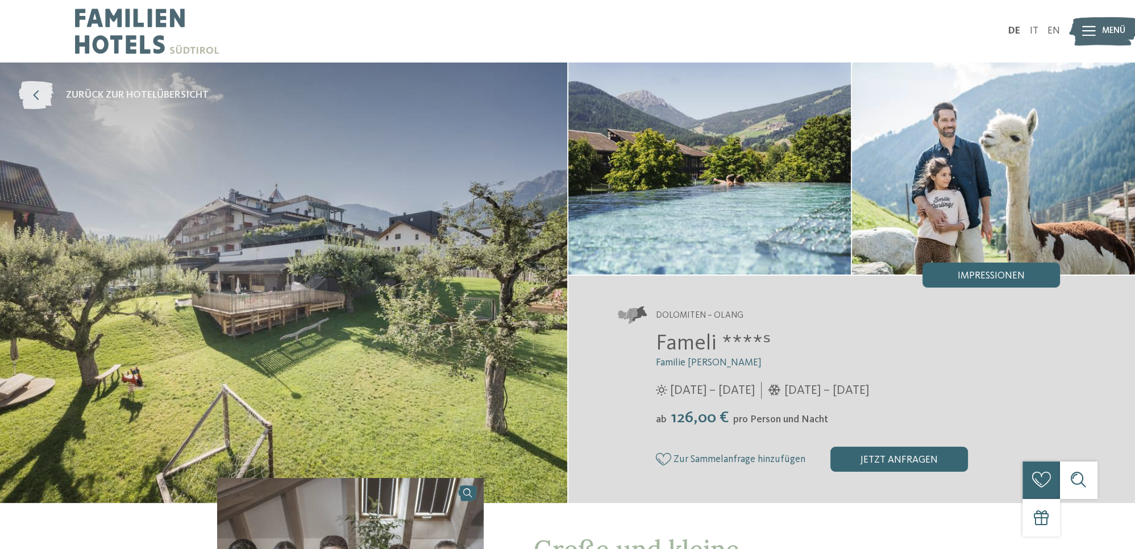
click at [42, 94] on icon at bounding box center [36, 95] width 35 height 28
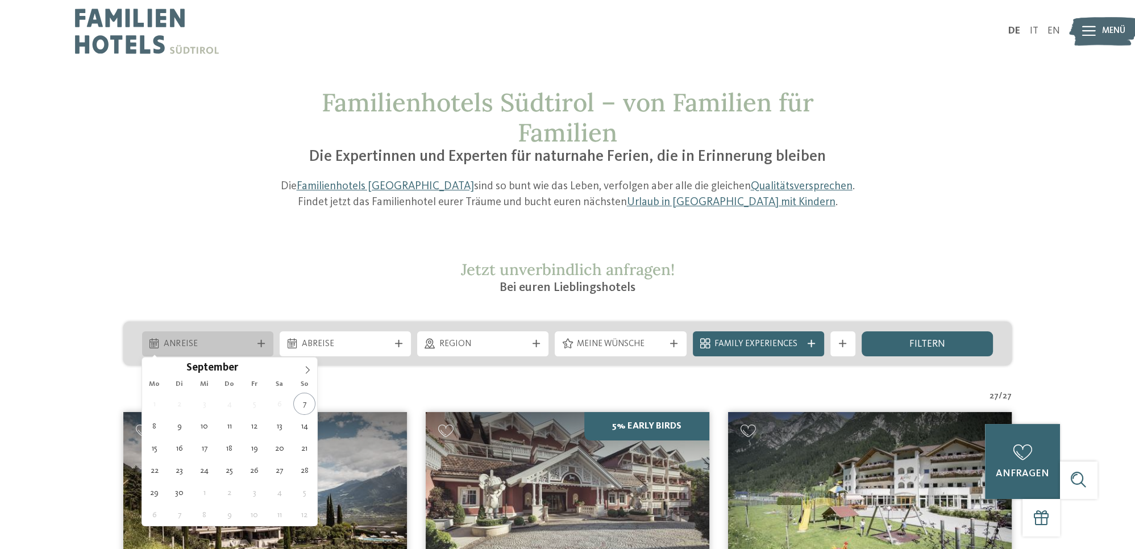
click at [199, 344] on span "Anreise" at bounding box center [208, 344] width 88 height 13
click at [310, 369] on icon at bounding box center [308, 370] width 8 height 8
type div "[DATE]"
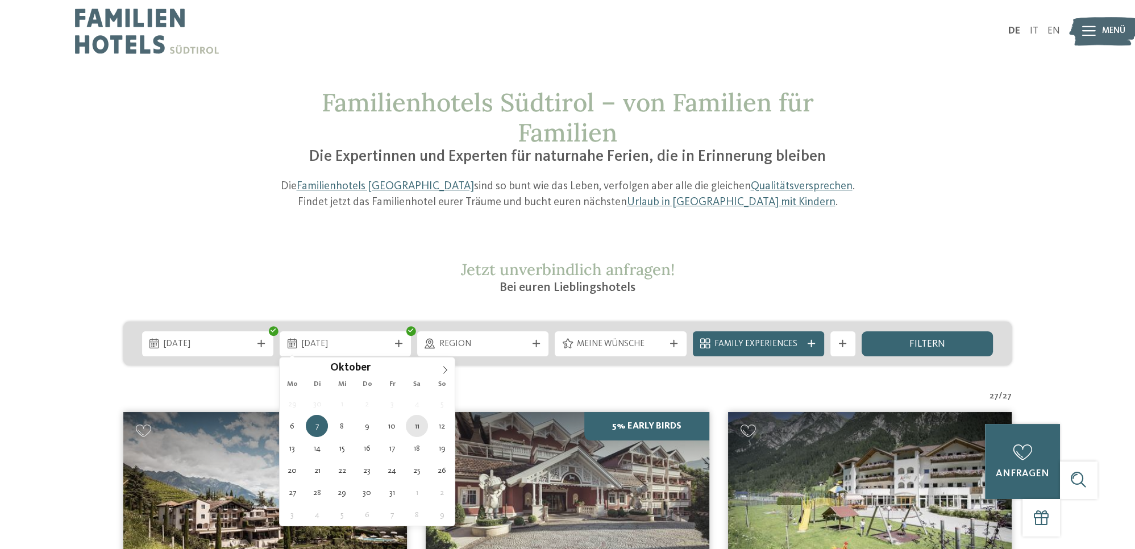
type div "11.10.2025"
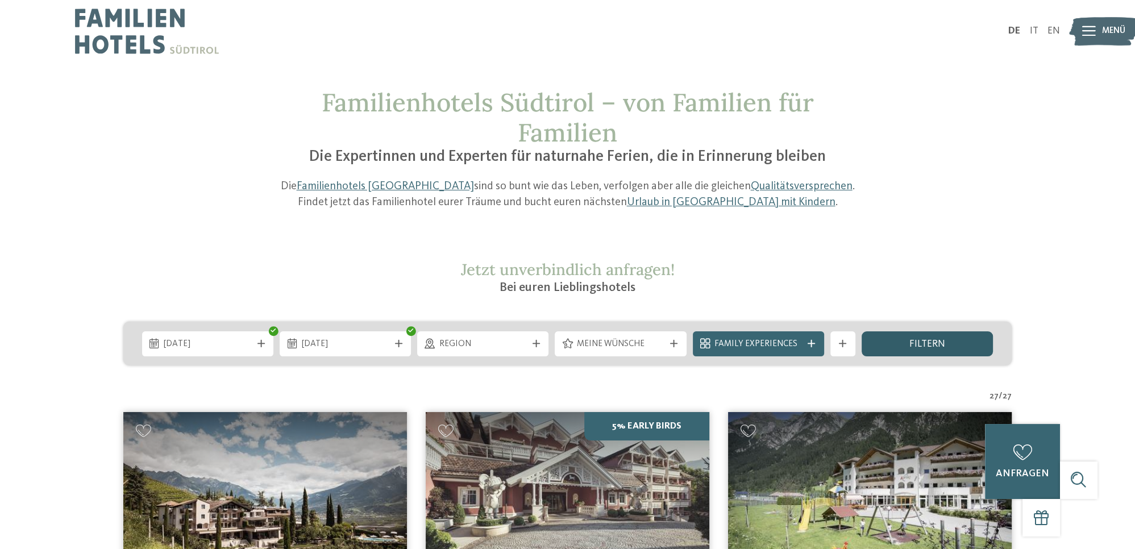
click at [869, 349] on div "filtern" at bounding box center [927, 343] width 131 height 25
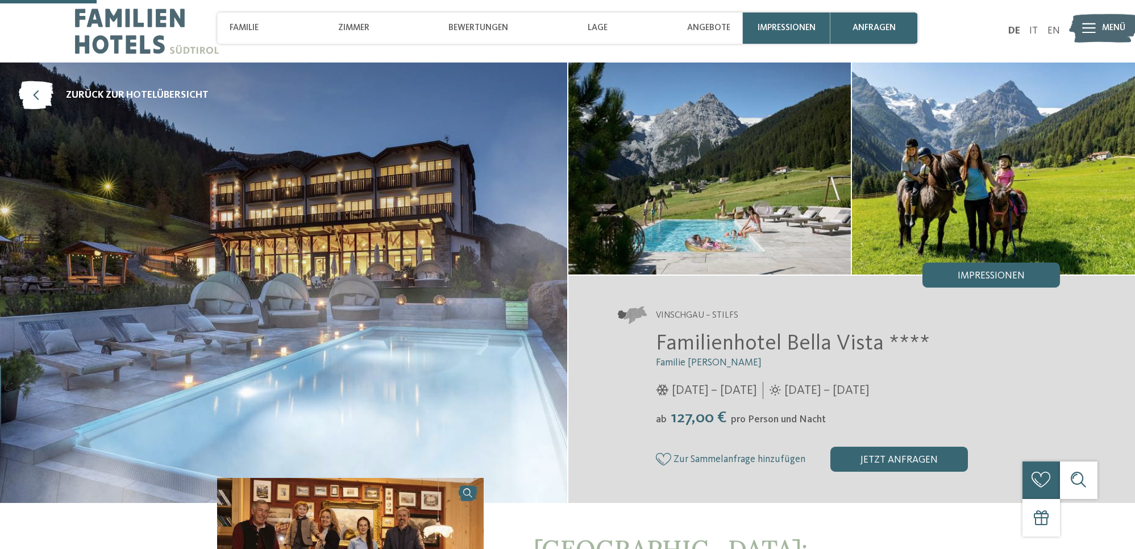
scroll to position [300, 0]
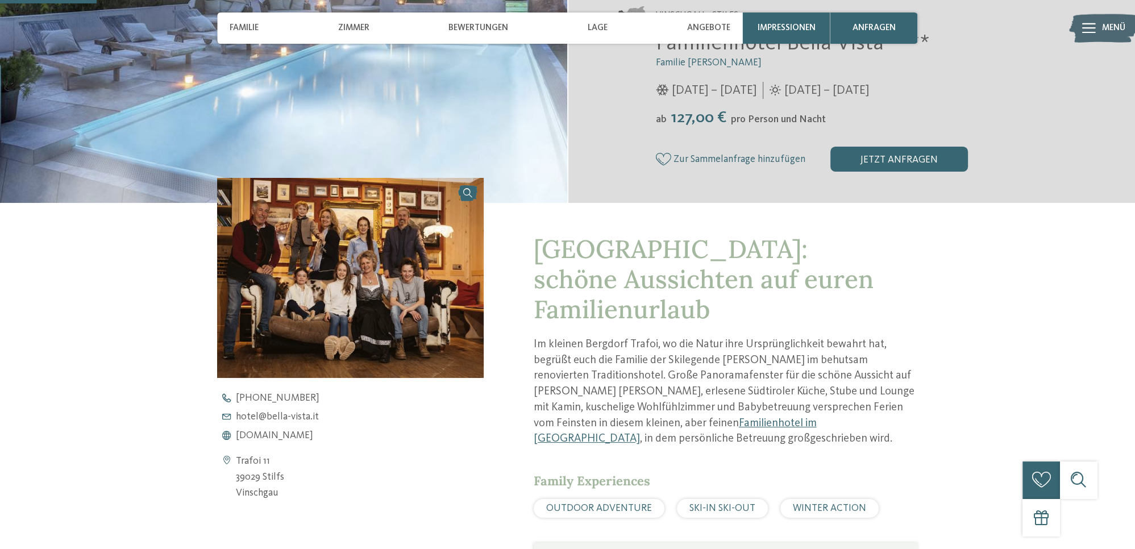
click at [284, 434] on span "[DOMAIN_NAME]" at bounding box center [274, 436] width 77 height 10
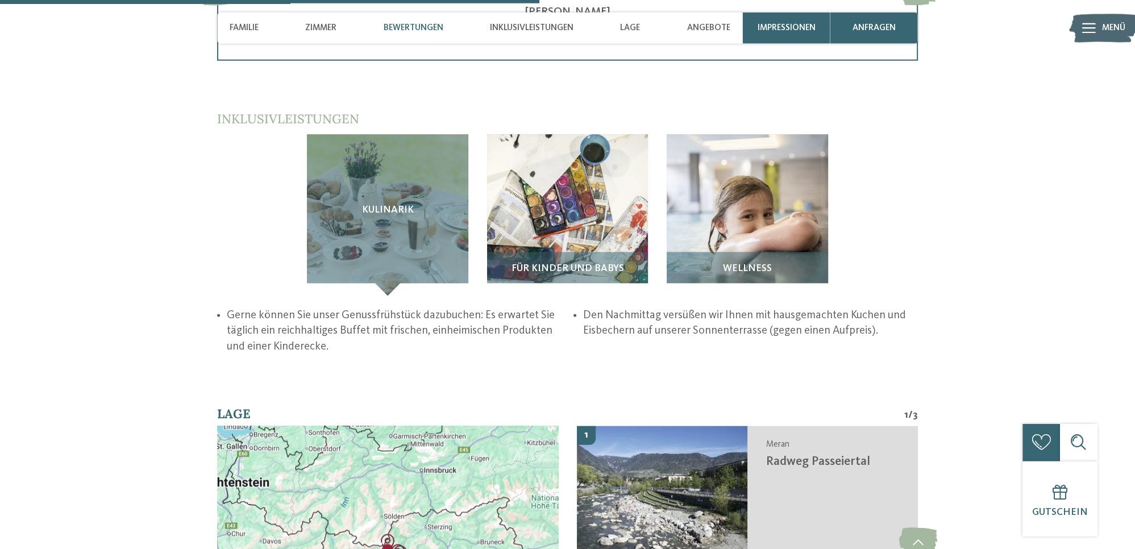
scroll to position [2001, 0]
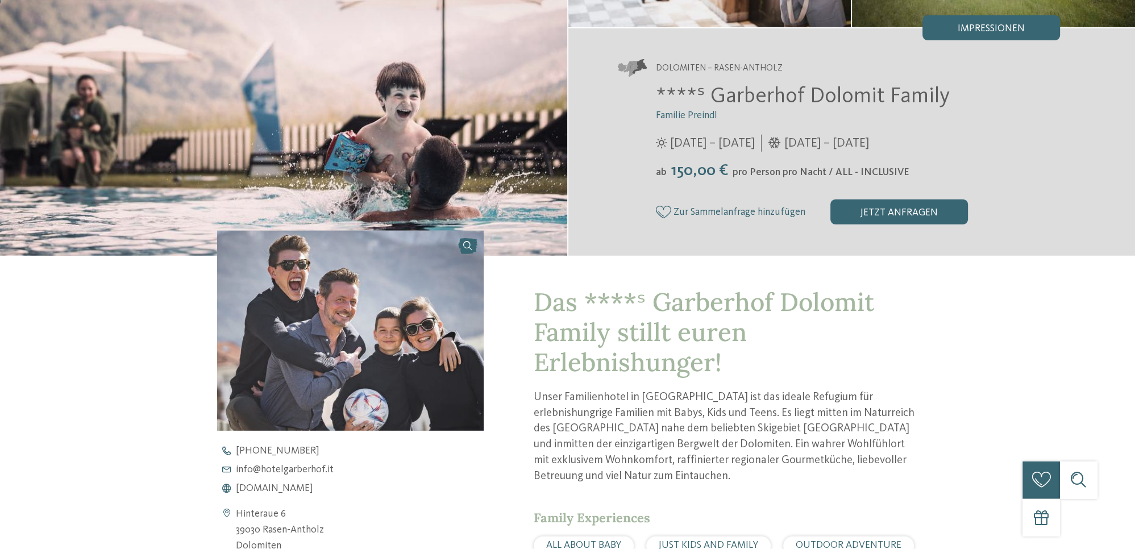
scroll to position [300, 0]
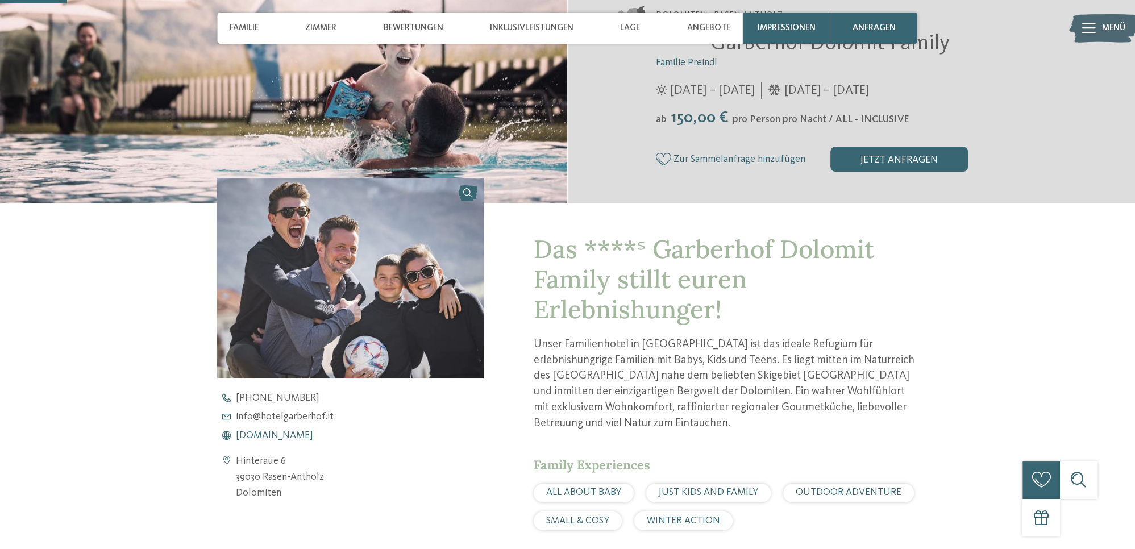
click at [274, 438] on span "[DOMAIN_NAME]" at bounding box center [274, 436] width 77 height 10
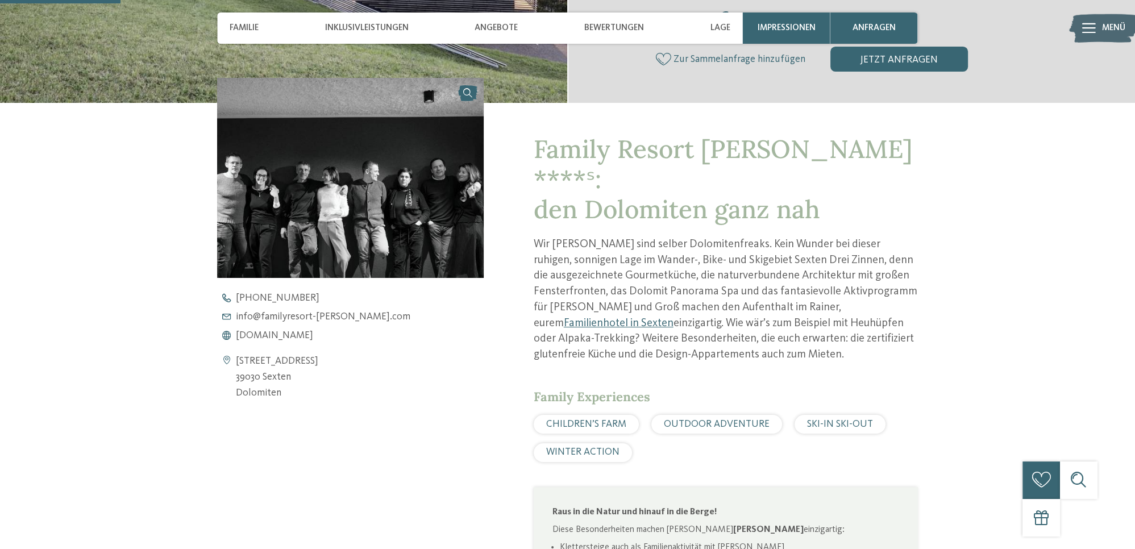
scroll to position [400, 0]
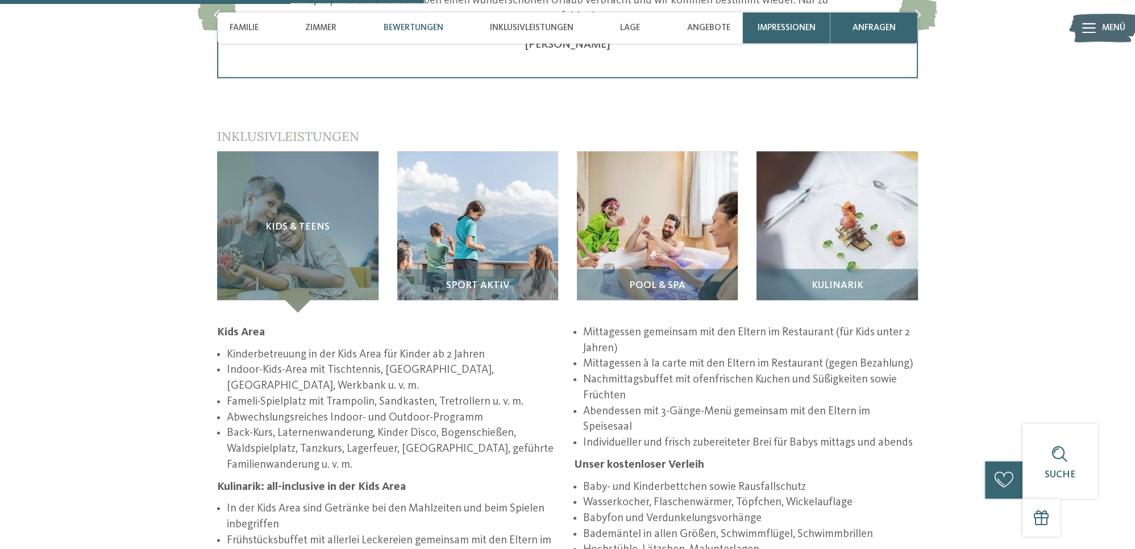
scroll to position [1801, 0]
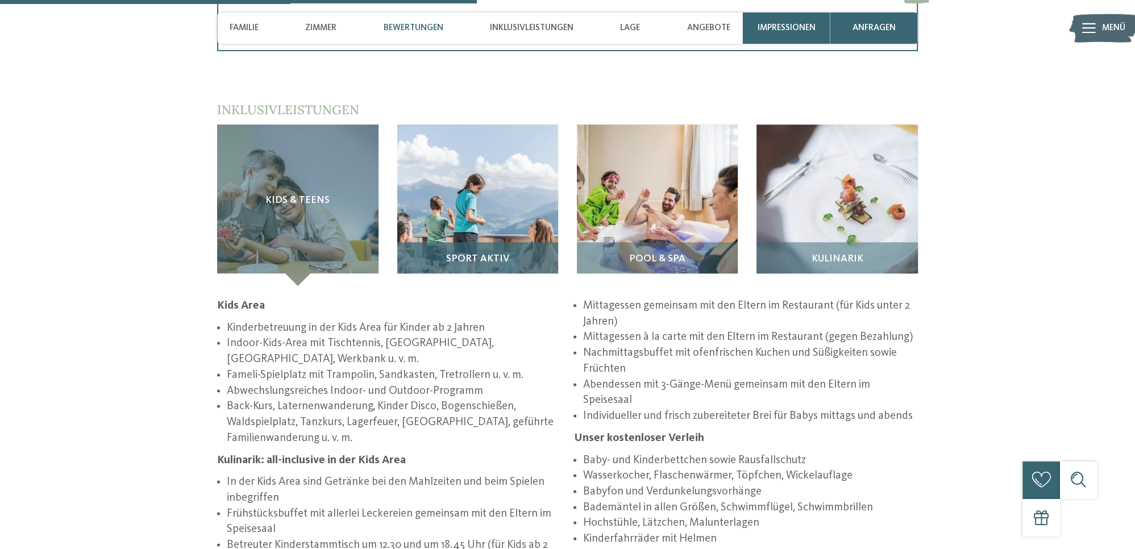
click at [458, 258] on span "Sport Aktiv" at bounding box center [477, 259] width 63 height 11
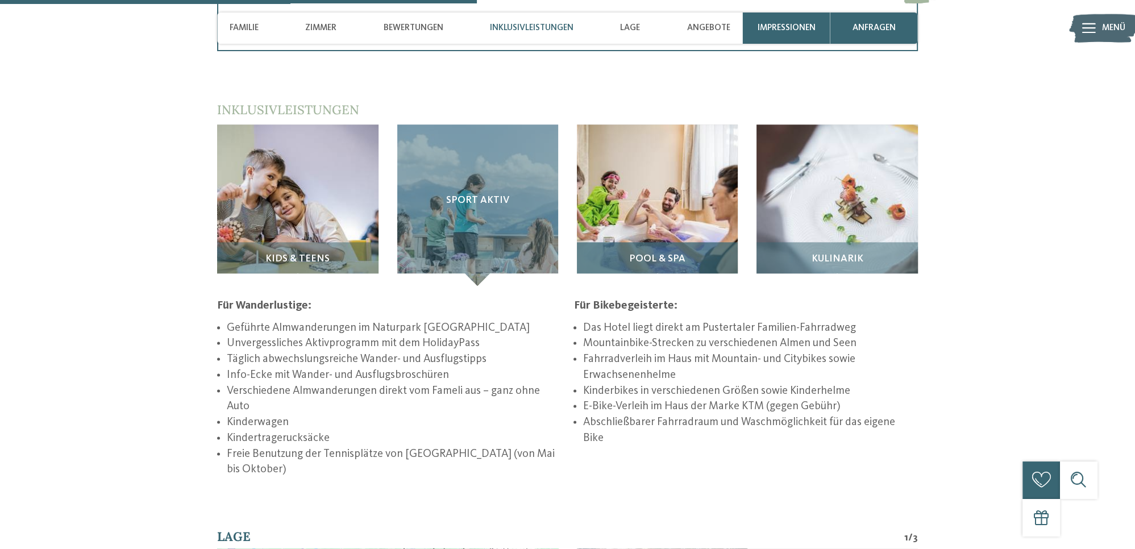
click at [623, 256] on h3 "Pool & Spa" at bounding box center [657, 259] width 148 height 11
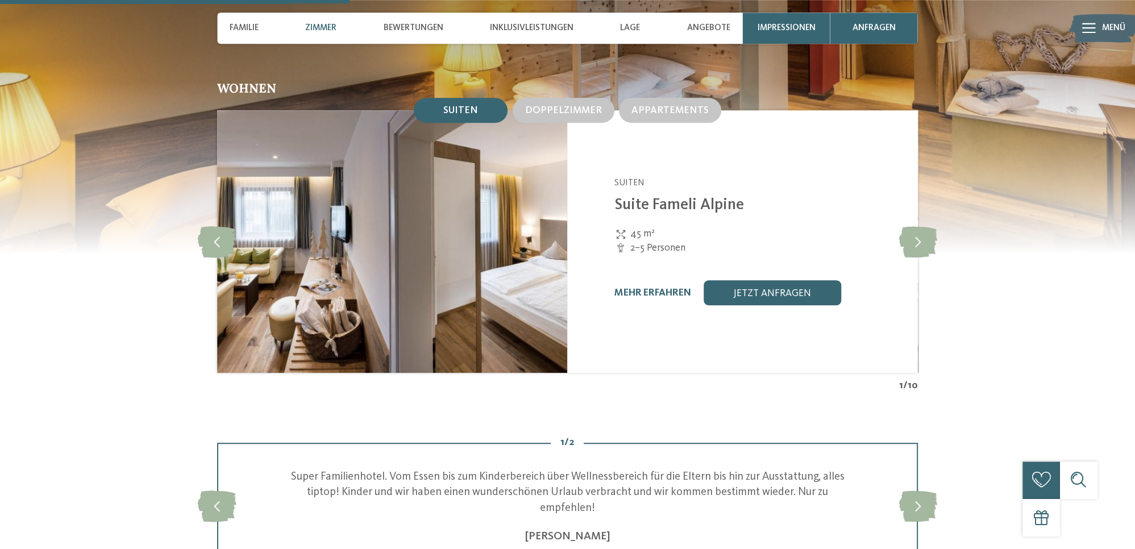
scroll to position [1201, 0]
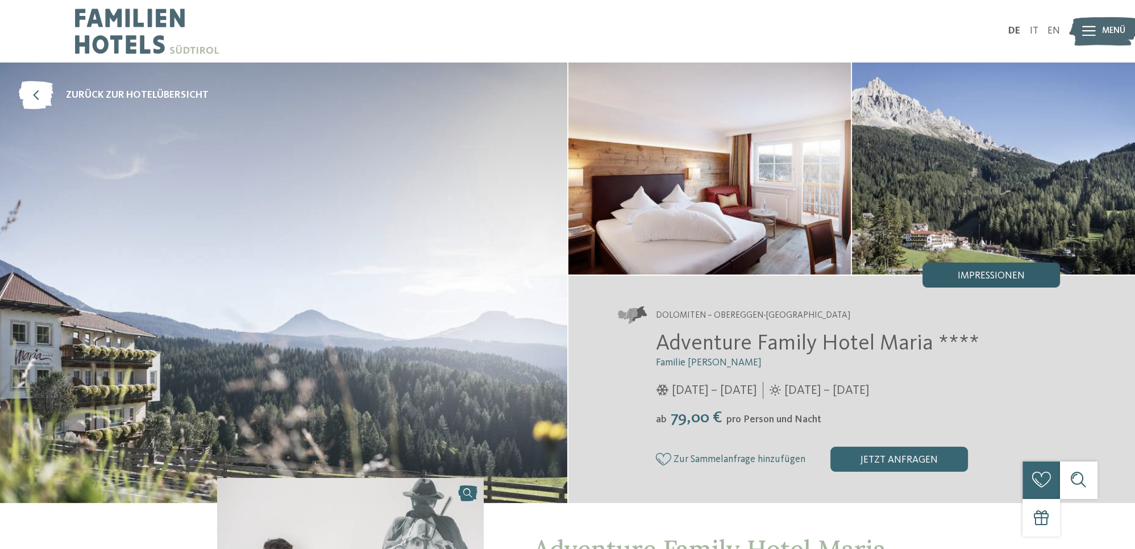
click at [946, 280] on div "Impressionen" at bounding box center [992, 275] width 138 height 25
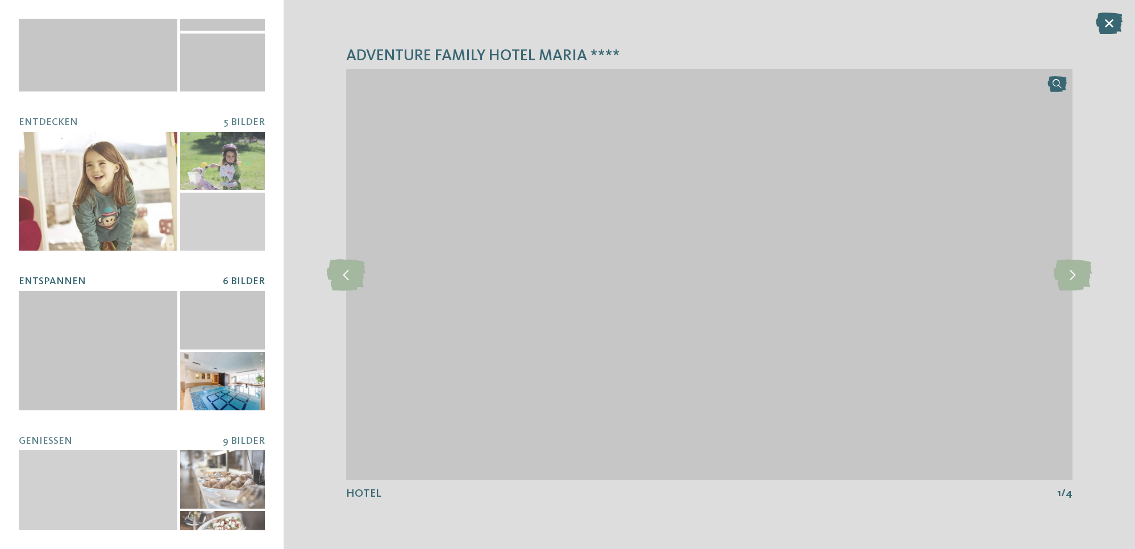
scroll to position [59, 0]
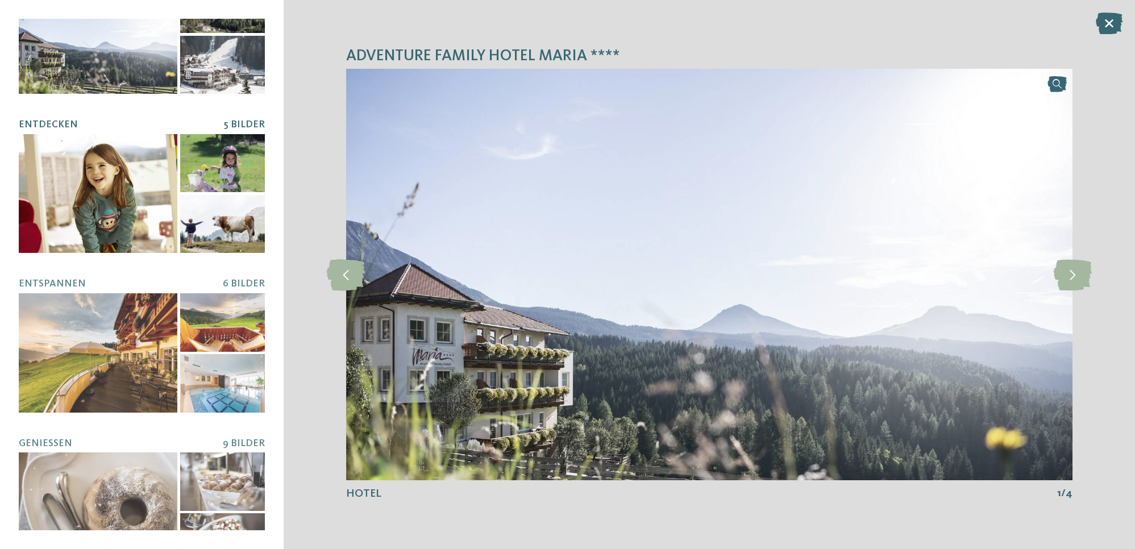
click at [86, 209] on div at bounding box center [98, 193] width 159 height 119
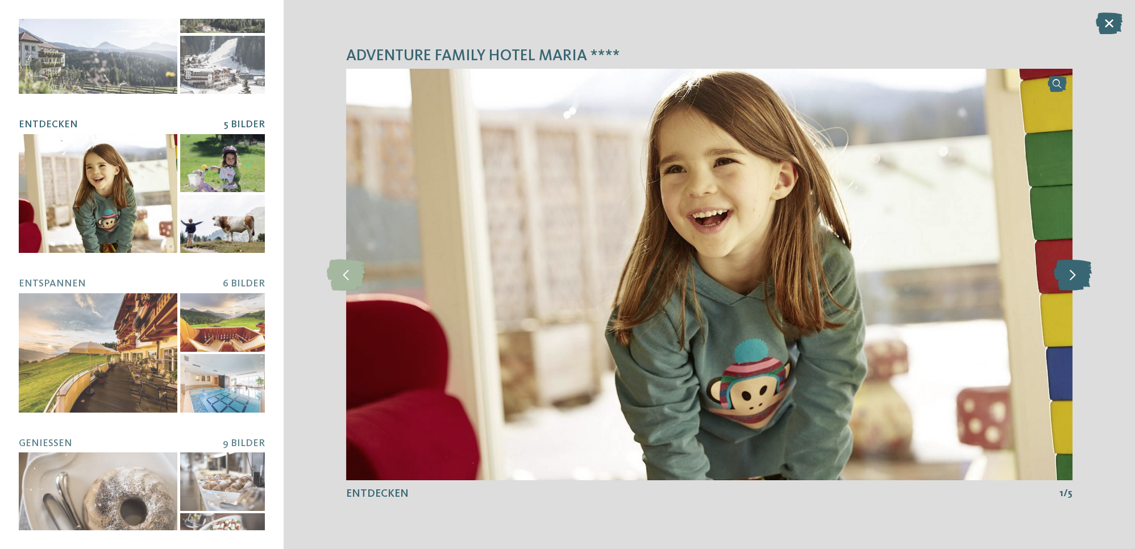
click at [1079, 287] on icon at bounding box center [1072, 274] width 38 height 31
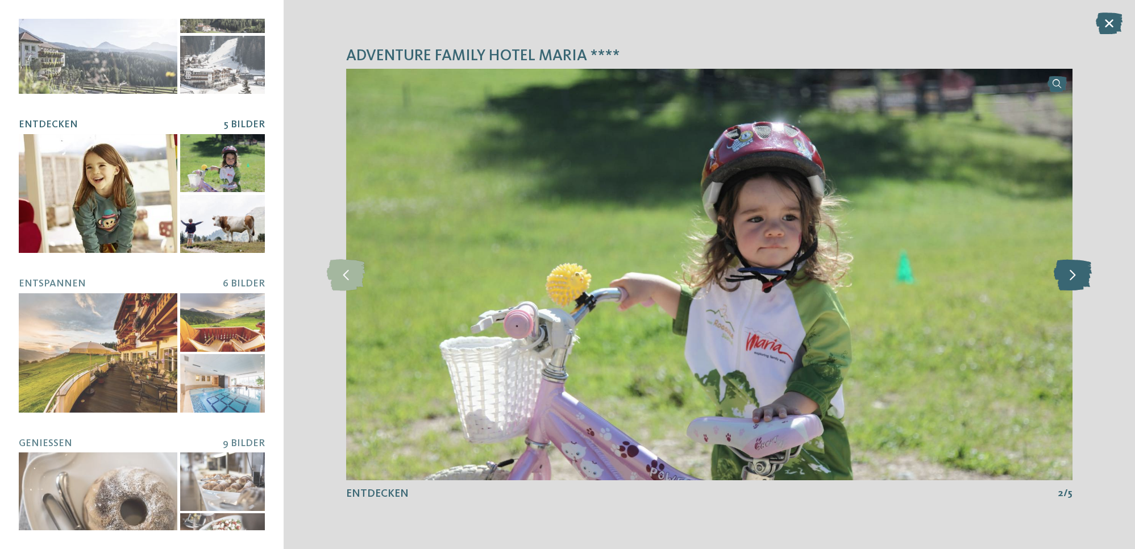
click at [1078, 285] on icon at bounding box center [1072, 274] width 38 height 31
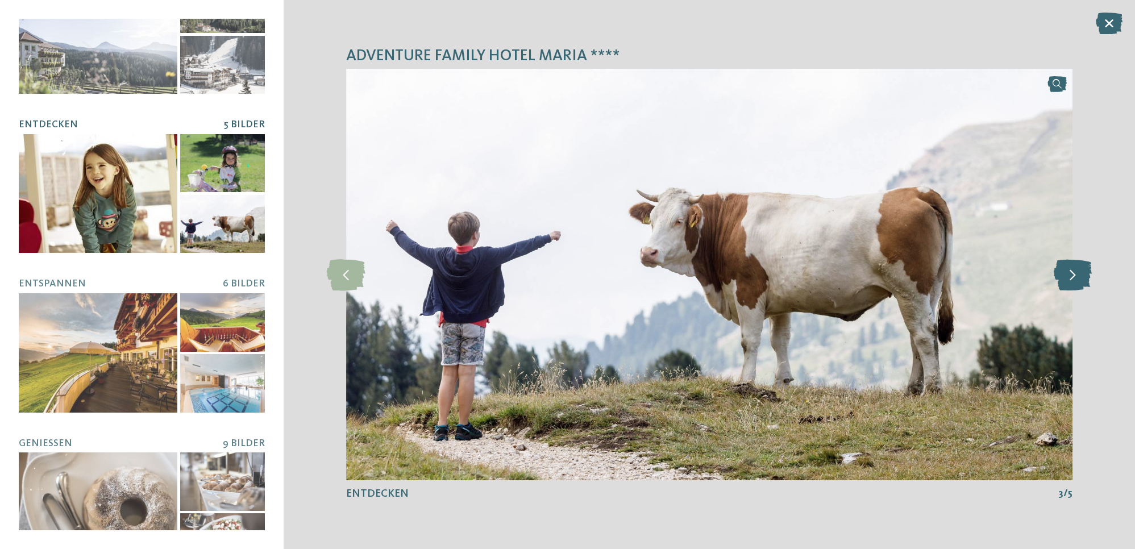
click at [1078, 285] on icon at bounding box center [1072, 274] width 38 height 31
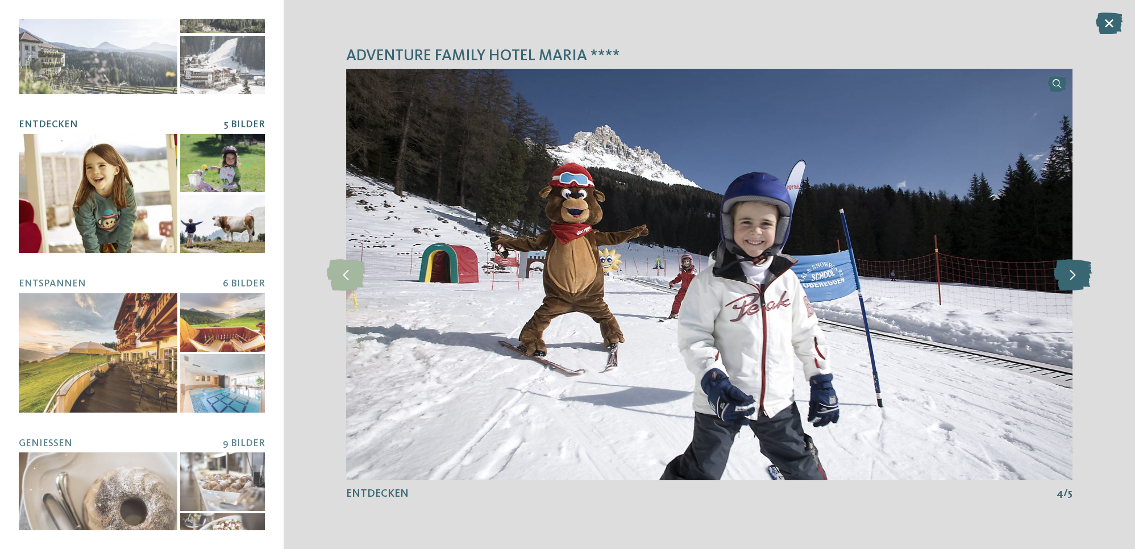
click at [1078, 285] on icon at bounding box center [1072, 274] width 38 height 31
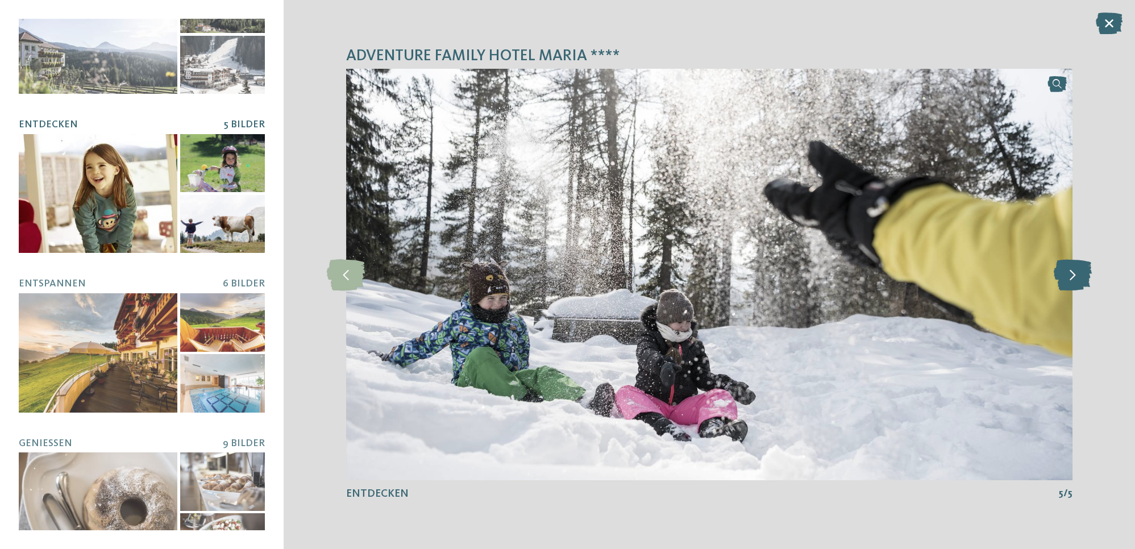
click at [1078, 285] on icon at bounding box center [1072, 274] width 38 height 31
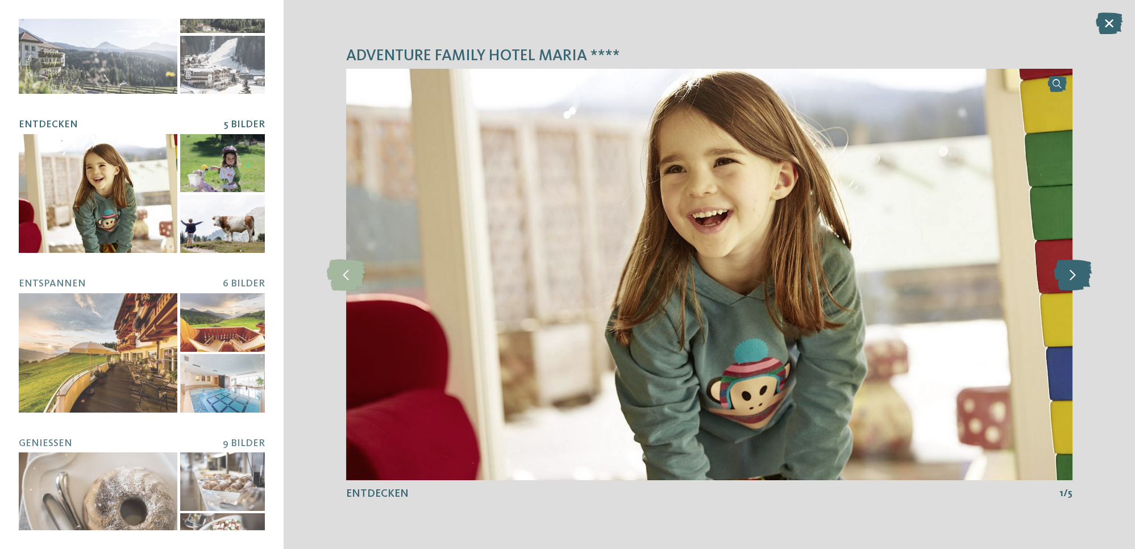
click at [1078, 285] on icon at bounding box center [1072, 274] width 38 height 31
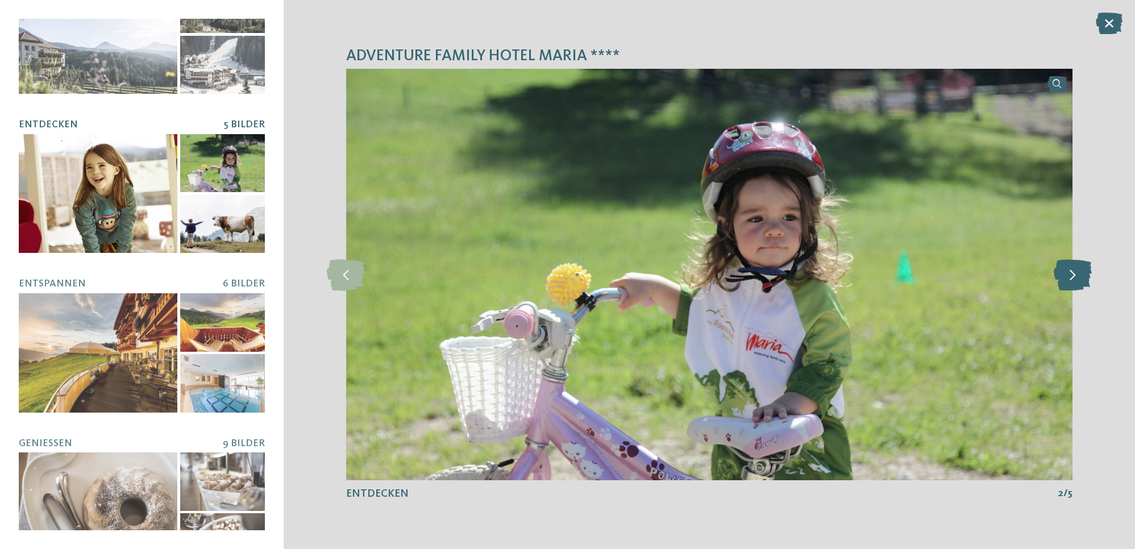
click at [1078, 285] on icon at bounding box center [1072, 274] width 38 height 31
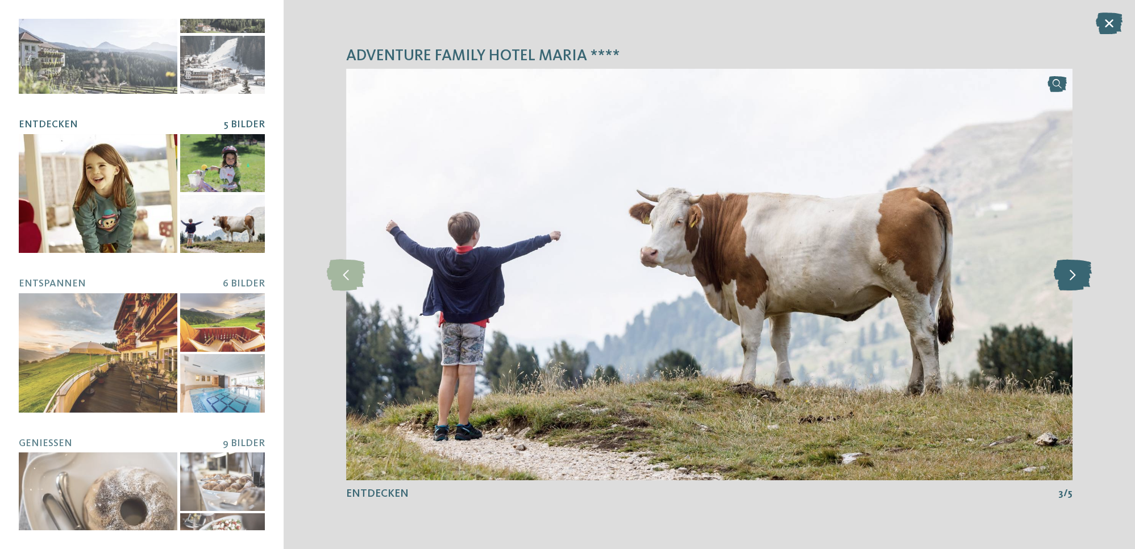
click at [1078, 285] on icon at bounding box center [1072, 274] width 38 height 31
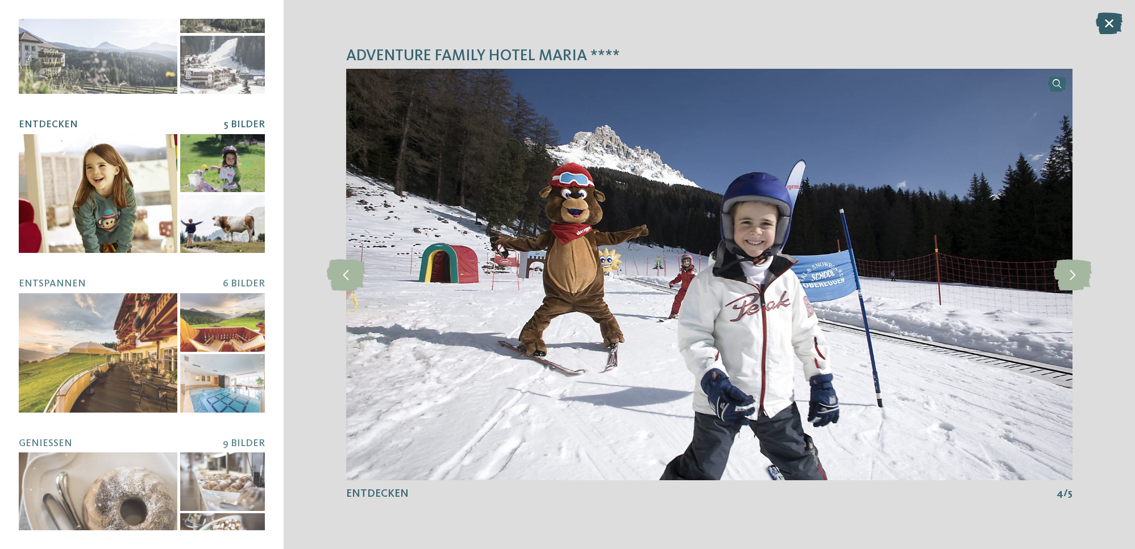
click at [1113, 26] on icon at bounding box center [1109, 24] width 27 height 22
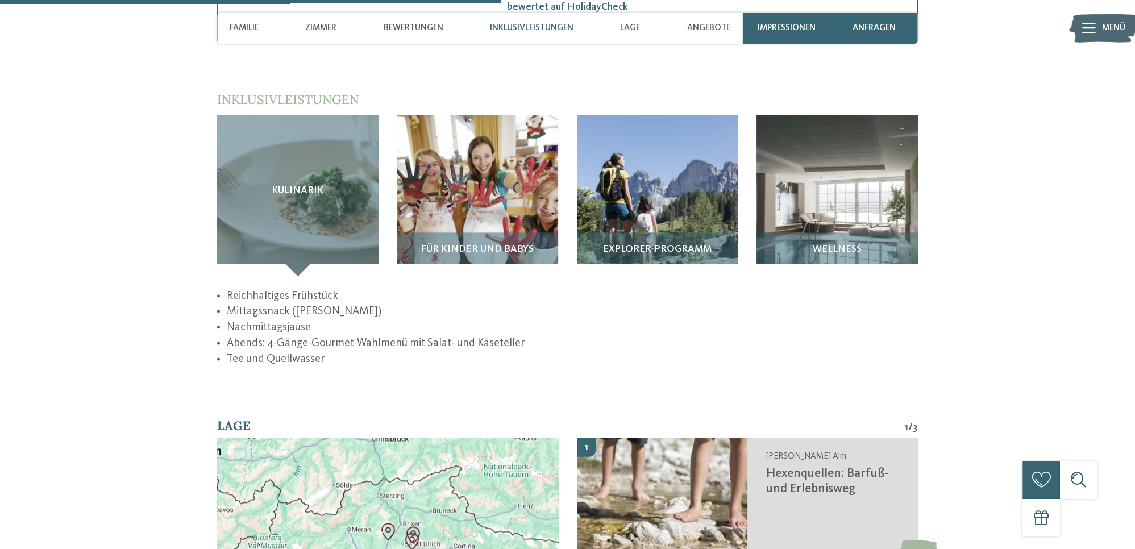
scroll to position [1801, 0]
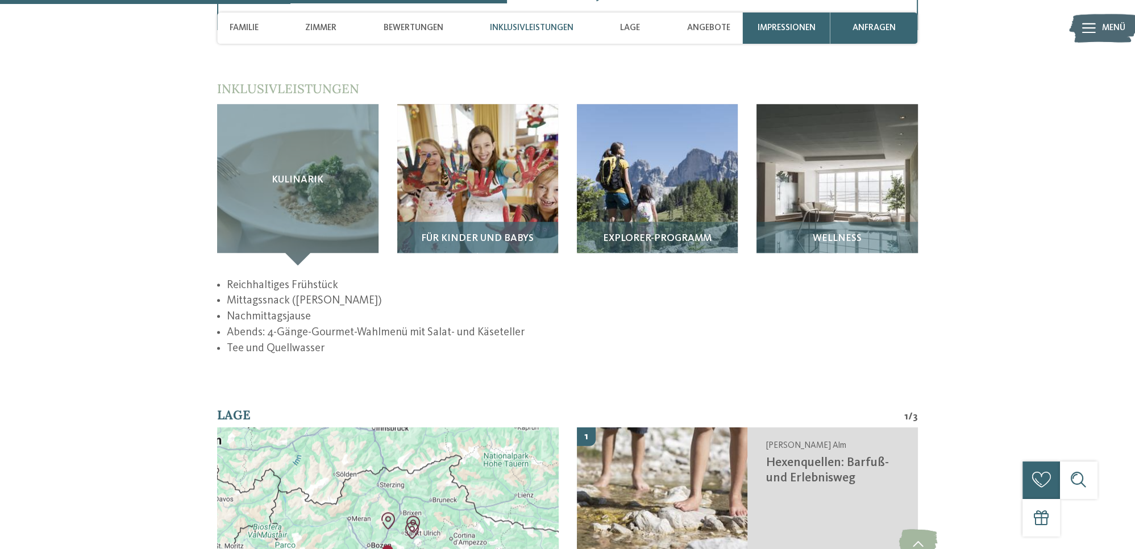
click at [464, 226] on div "Für Kinder und Babys" at bounding box center [477, 244] width 161 height 44
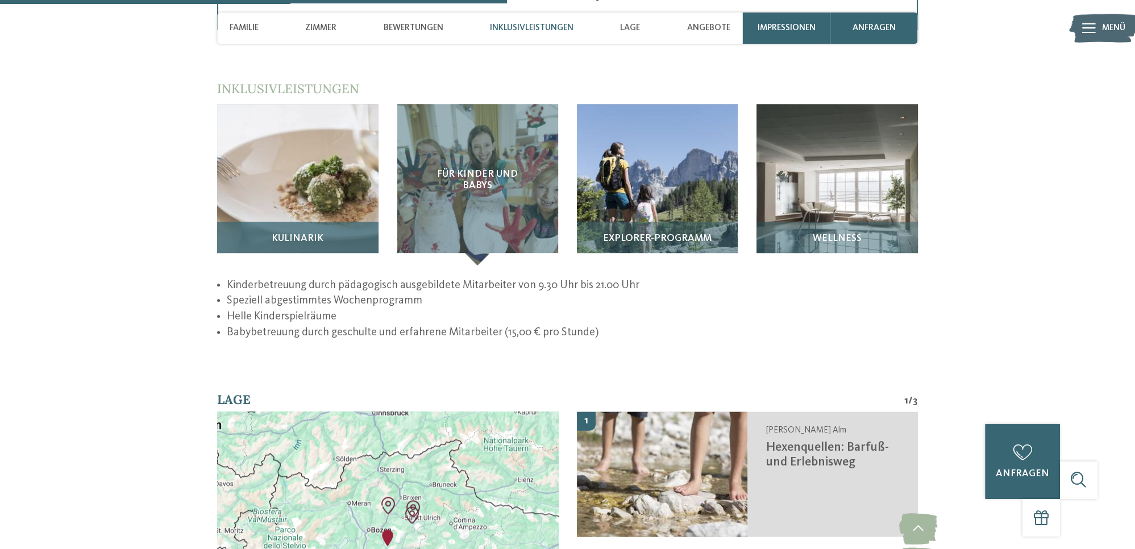
click at [352, 233] on h3 "Kulinarik" at bounding box center [297, 238] width 148 height 11
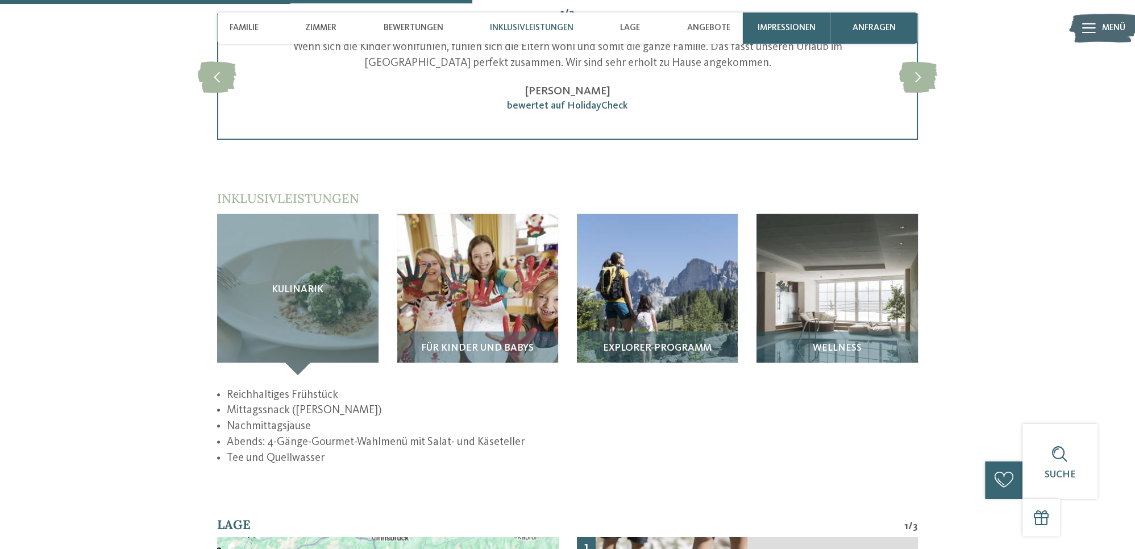
scroll to position [1701, 0]
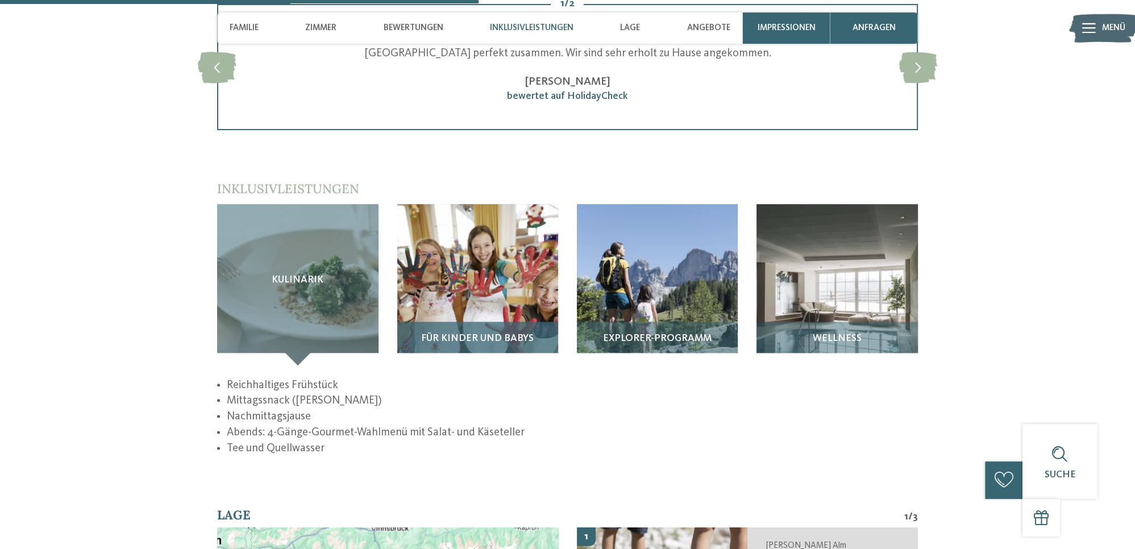
click at [456, 265] on img at bounding box center [477, 284] width 161 height 161
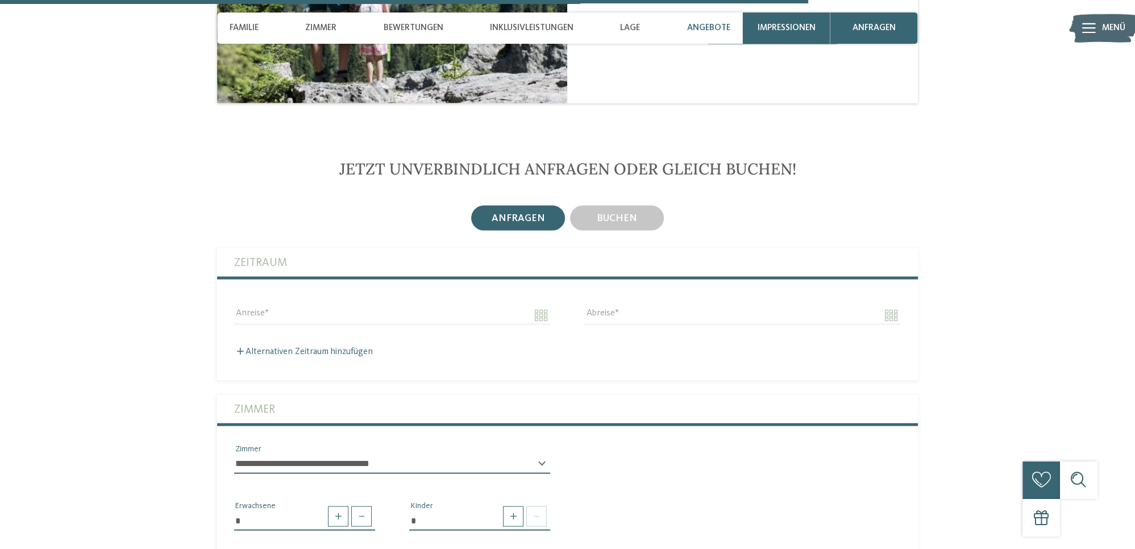
scroll to position [2301, 0]
